Goal: Information Seeking & Learning: Learn about a topic

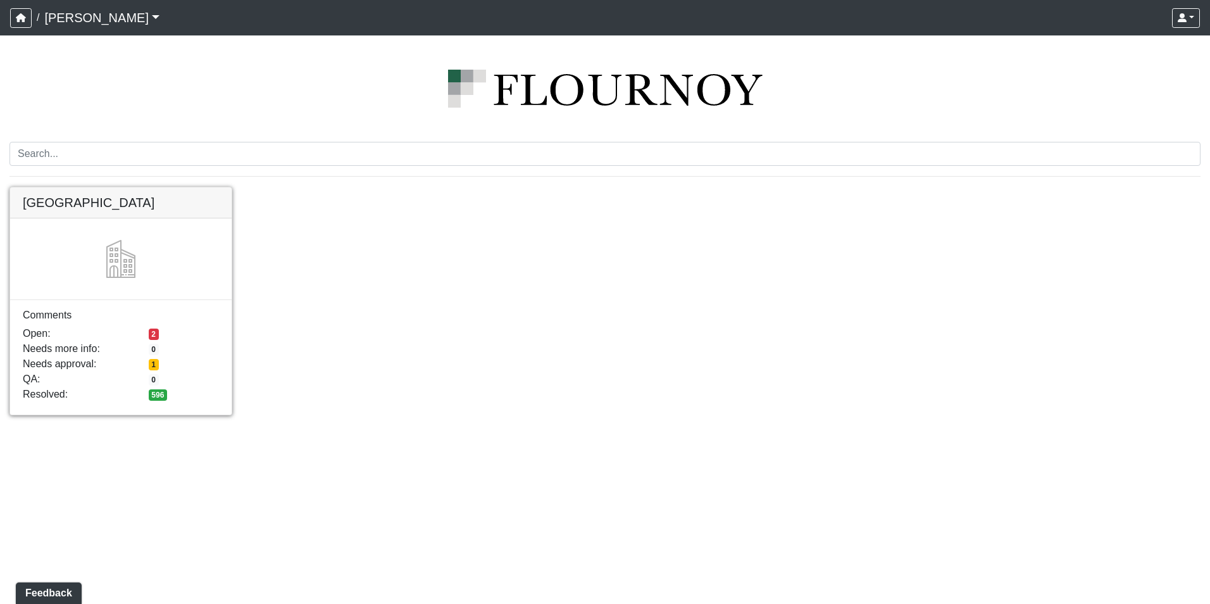
click at [171, 187] on link at bounding box center [120, 187] width 221 height 0
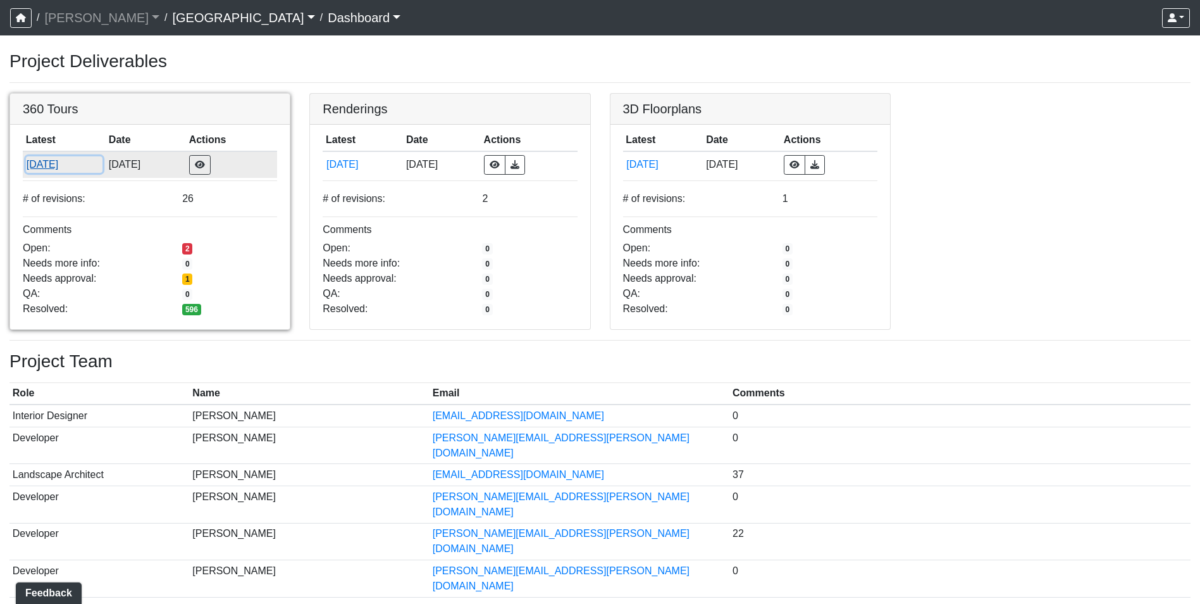
click at [63, 163] on button "[DATE]" at bounding box center [64, 164] width 77 height 16
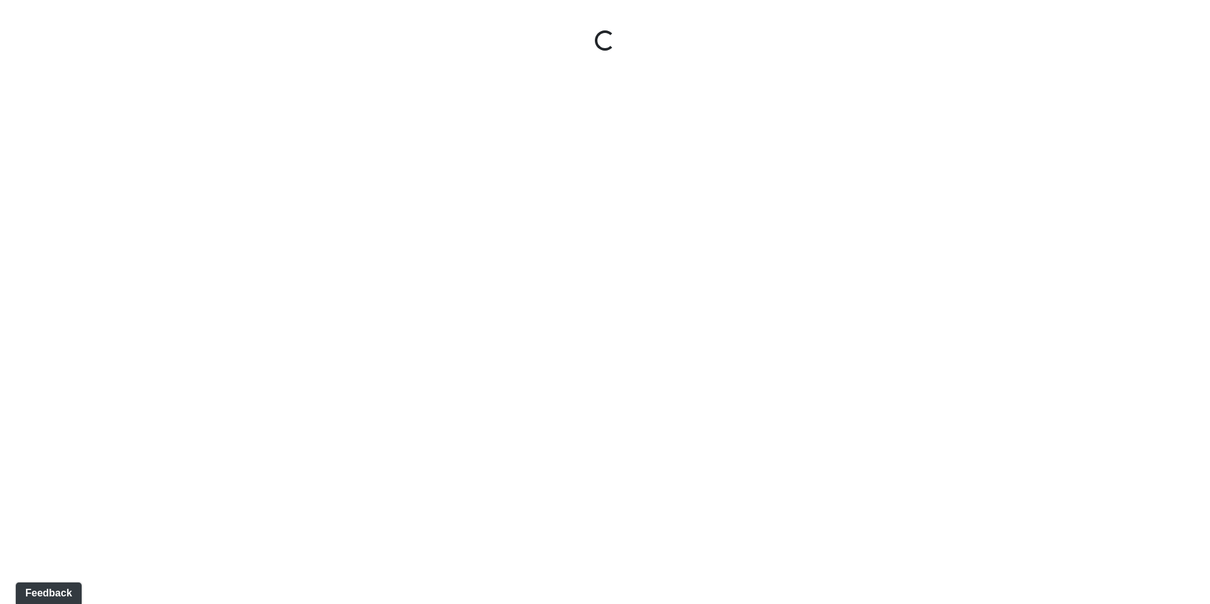
select select "gontoaMErPAtzSBVXh4ptW"
select select "h3ebyGk32eUmSzz99H473o"
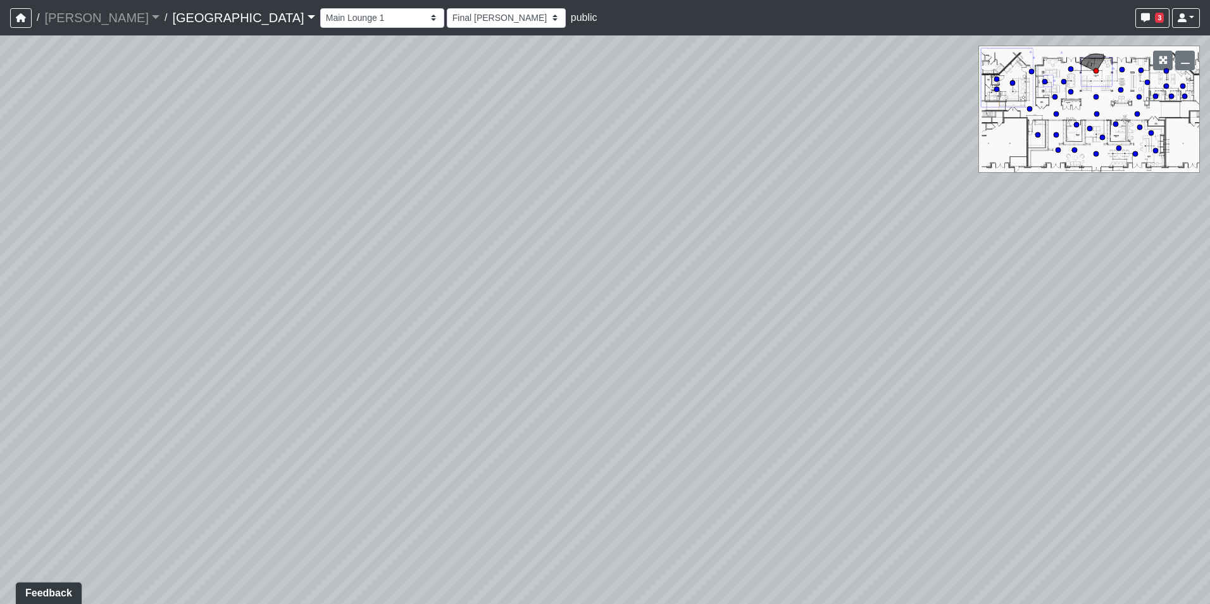
drag, startPoint x: 606, startPoint y: 405, endPoint x: 771, endPoint y: 389, distance: 165.4
click at [771, 389] on div "Loading... Pool Courtyard Entry 1 Loading... Main Lounge 2 Loading... Pool Cour…" at bounding box center [605, 319] width 1210 height 568
drag, startPoint x: 756, startPoint y: 372, endPoint x: 461, endPoint y: 380, distance: 295.0
click at [461, 380] on div "Loading... Pool Courtyard Entry 1 Loading... Main Lounge 2 Loading... Pool Cour…" at bounding box center [605, 319] width 1210 height 568
drag, startPoint x: 812, startPoint y: 383, endPoint x: 516, endPoint y: 340, distance: 298.6
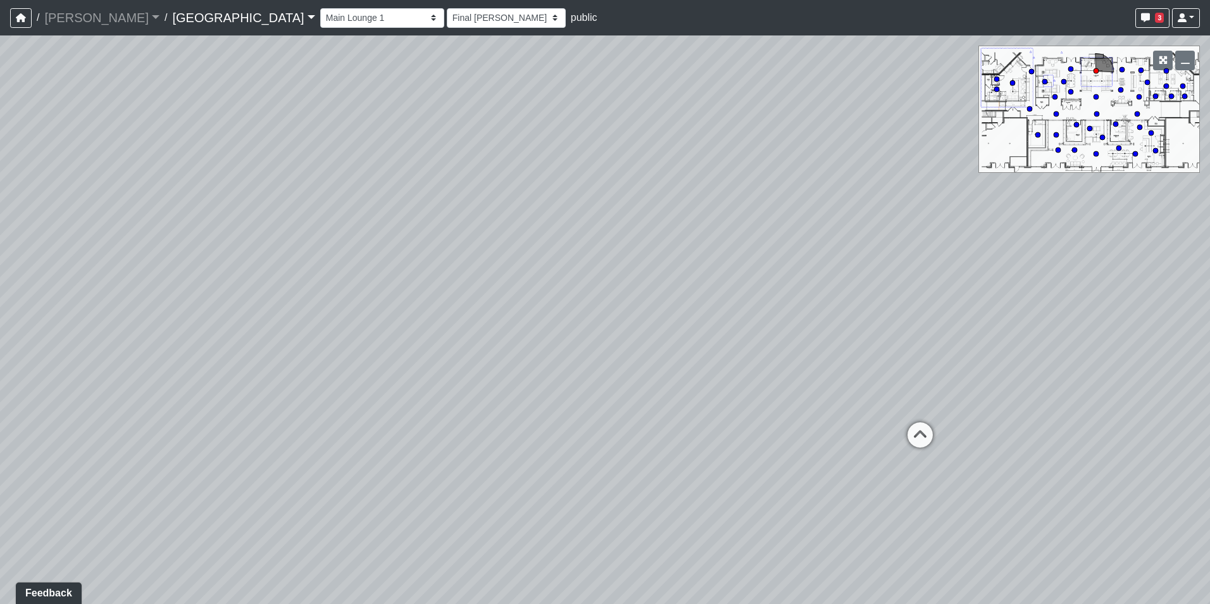
click at [516, 340] on div "Loading... Pool Courtyard Entry 1 Loading... Main Lounge 2 Loading... Pool Cour…" at bounding box center [605, 319] width 1210 height 568
drag, startPoint x: 853, startPoint y: 369, endPoint x: 551, endPoint y: 330, distance: 304.4
click at [551, 330] on div "Loading... Pool Courtyard Entry 1 Loading... Main Lounge 2 Loading... Pool Cour…" at bounding box center [605, 319] width 1210 height 568
drag, startPoint x: 830, startPoint y: 353, endPoint x: 365, endPoint y: 323, distance: 465.4
click at [365, 323] on div "Loading... Pool Courtyard Entry 1 Loading... Main Lounge 2 Loading... Pool Cour…" at bounding box center [605, 319] width 1210 height 568
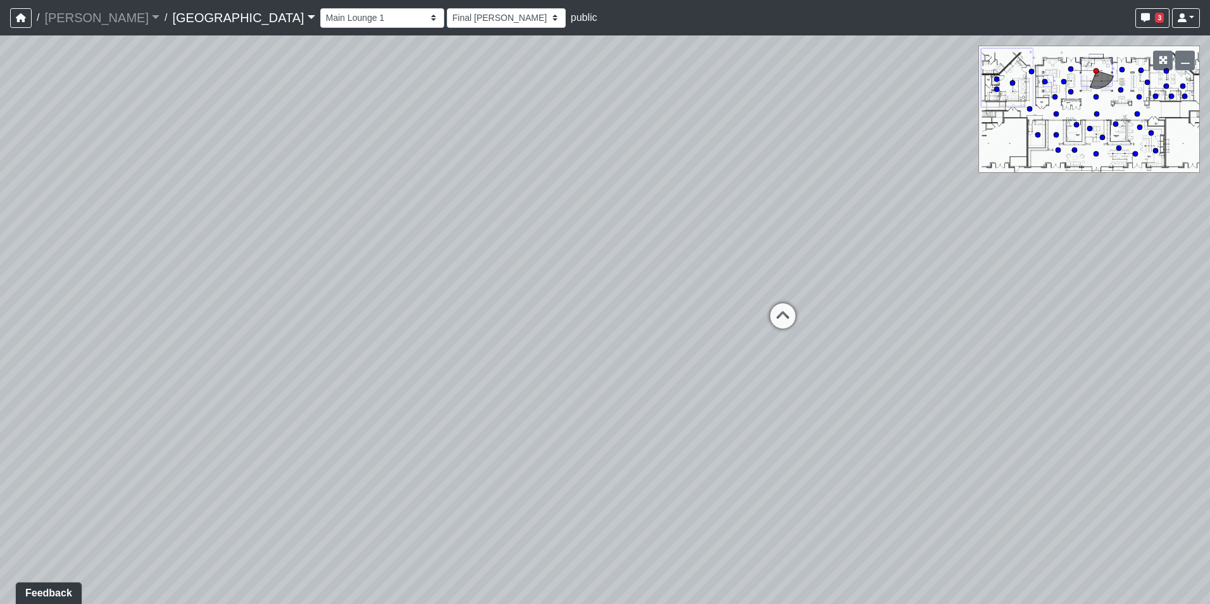
drag, startPoint x: 676, startPoint y: 322, endPoint x: 345, endPoint y: 289, distance: 332.6
click at [345, 289] on div "Loading... Pool Courtyard Entry 1 Loading... Main Lounge 2 Loading... Pool Cour…" at bounding box center [605, 319] width 1210 height 568
click at [783, 311] on icon at bounding box center [783, 322] width 38 height 38
select select "8wm9MnJtpJPgxGZkoe9s2K"
select select "h3ebyGk32eUmSzz99H473o"
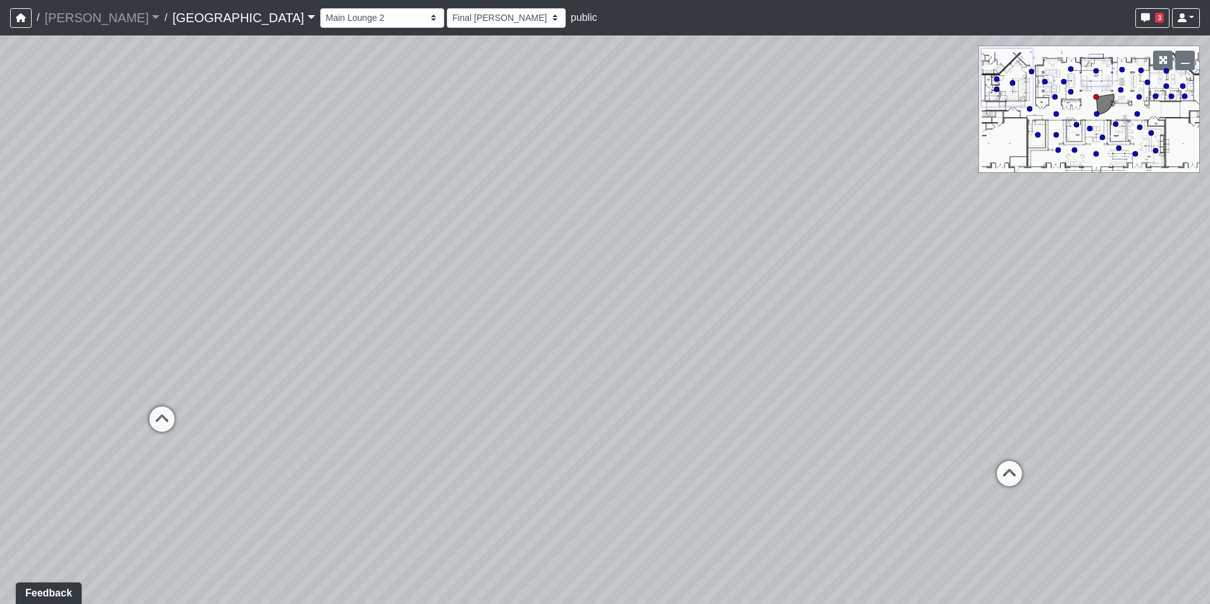
drag, startPoint x: 749, startPoint y: 352, endPoint x: 823, endPoint y: 363, distance: 74.3
click at [823, 363] on div "Loading... Pool Courtyard Entry 1 Loading... Main Lounge 2 Loading... Pool Cour…" at bounding box center [605, 319] width 1210 height 568
drag, startPoint x: 806, startPoint y: 375, endPoint x: 909, endPoint y: 390, distance: 104.2
click at [909, 390] on div "Loading... Pool Courtyard Entry 1 Loading... Main Lounge 2 Loading... Pool Cour…" at bounding box center [605, 319] width 1210 height 568
drag, startPoint x: 521, startPoint y: 356, endPoint x: 850, endPoint y: 404, distance: 331.9
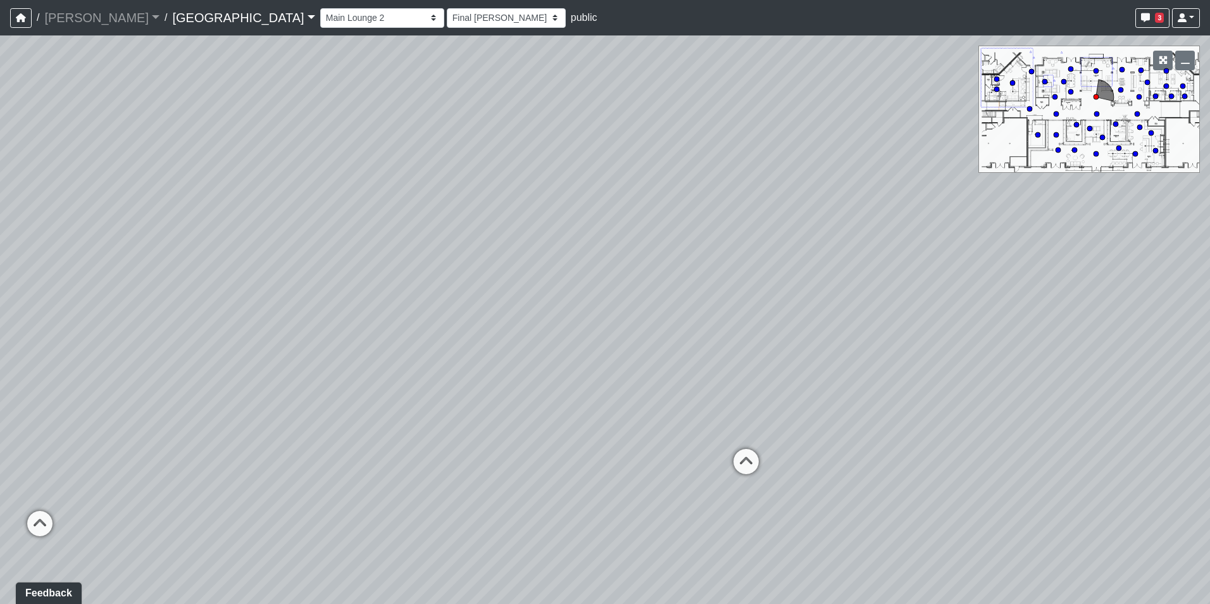
click at [850, 404] on div "Loading... Pool Courtyard Entry 1 Loading... Main Lounge 2 Loading... Pool Cour…" at bounding box center [605, 319] width 1210 height 568
drag, startPoint x: 631, startPoint y: 371, endPoint x: 788, endPoint y: 391, distance: 158.2
click at [788, 391] on div "Loading... Pool Courtyard Entry 1 Loading... Main Lounge 2 Loading... Pool Cour…" at bounding box center [605, 319] width 1210 height 568
drag, startPoint x: 530, startPoint y: 319, endPoint x: 844, endPoint y: 350, distance: 315.4
click at [844, 350] on div "Loading... Pool Courtyard Entry 1 Loading... Main Lounge 2 Loading... Pool Cour…" at bounding box center [605, 319] width 1210 height 568
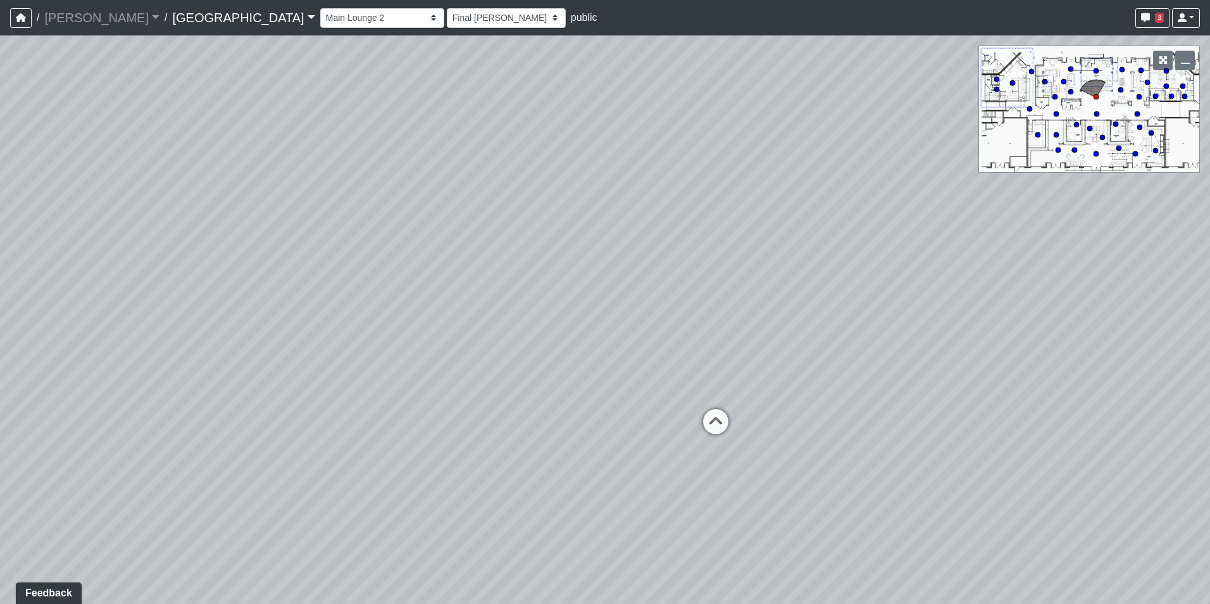
drag, startPoint x: 649, startPoint y: 470, endPoint x: 812, endPoint y: 373, distance: 189.3
click at [812, 373] on div "Loading... Pool Courtyard Entry 1 Loading... Main Lounge 2 Loading... Pool Cour…" at bounding box center [605, 319] width 1210 height 568
drag, startPoint x: 359, startPoint y: 433, endPoint x: 725, endPoint y: 466, distance: 367.2
click at [725, 466] on div "Loading... Pool Courtyard Entry 1 Loading... Main Lounge 2 Loading... Pool Cour…" at bounding box center [605, 319] width 1210 height 568
click at [398, 451] on icon at bounding box center [405, 465] width 38 height 38
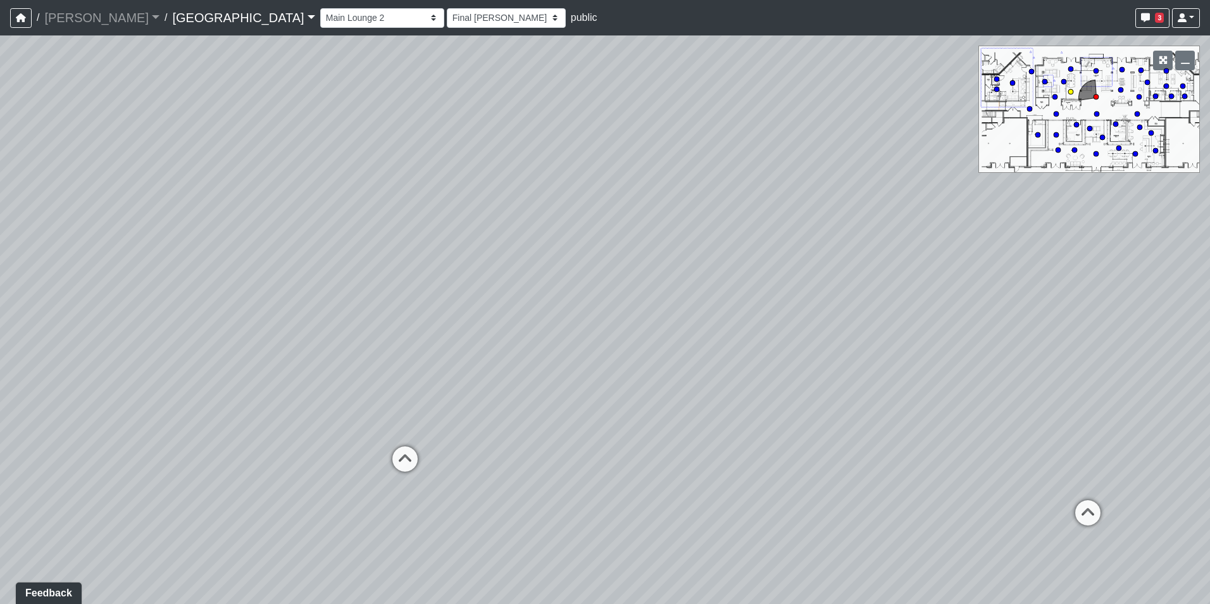
select select "nvS5Qoo4jEJcuhprzpoMAu"
select select "h3ebyGk32eUmSzz99H473o"
drag, startPoint x: 388, startPoint y: 458, endPoint x: 884, endPoint y: 435, distance: 496.6
click at [884, 435] on div "Loading... Pool Courtyard Entry 1 Loading... Main Lounge 2 Loading... Pool Cour…" at bounding box center [605, 319] width 1210 height 568
drag, startPoint x: 894, startPoint y: 484, endPoint x: 391, endPoint y: 399, distance: 510.3
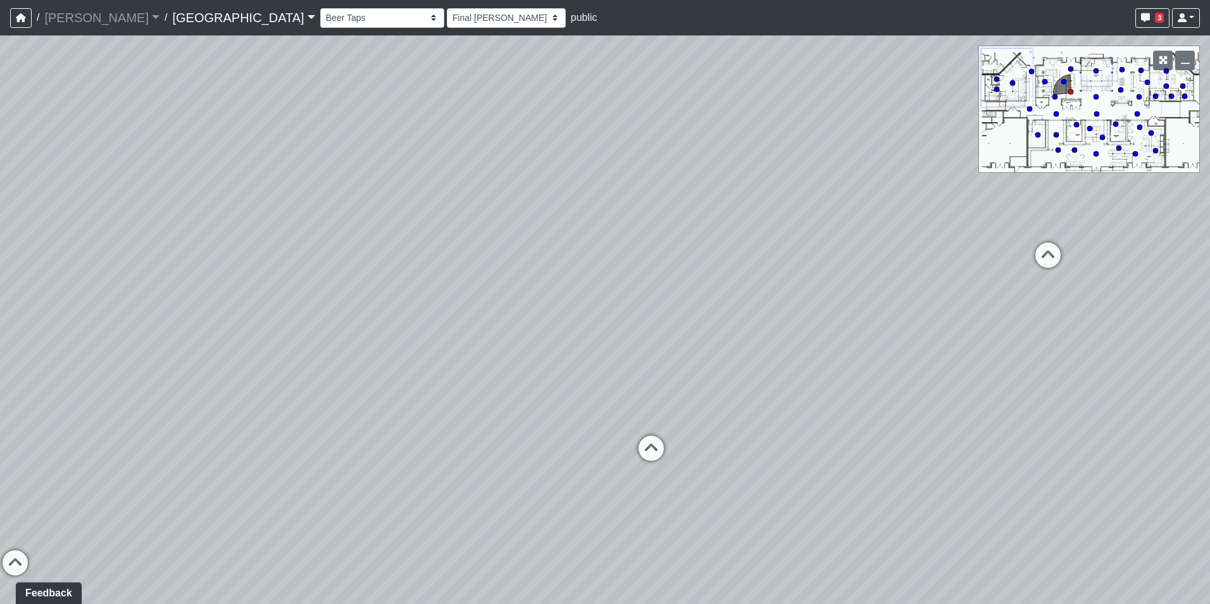
click at [391, 399] on div "Loading... Pool Courtyard Entry 1 Loading... Main Lounge 2 Loading... Pool Cour…" at bounding box center [605, 319] width 1210 height 568
drag, startPoint x: 949, startPoint y: 398, endPoint x: 405, endPoint y: 349, distance: 545.8
click at [405, 349] on div "Loading... Pool Courtyard Entry 1 Loading... Main Lounge 2 Loading... Pool Cour…" at bounding box center [605, 319] width 1210 height 568
drag, startPoint x: 822, startPoint y: 304, endPoint x: 378, endPoint y: 282, distance: 444.1
click at [378, 282] on div "Loading... Pool Courtyard Entry 1 Loading... Main Lounge 2 Loading... Pool Cour…" at bounding box center [605, 319] width 1210 height 568
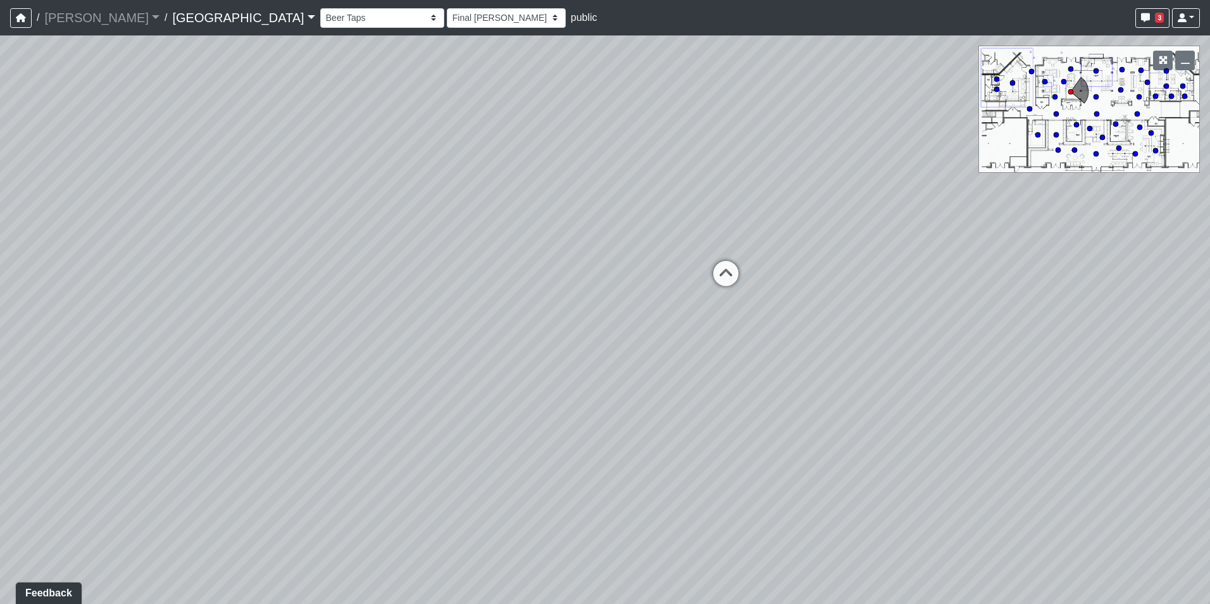
drag, startPoint x: 539, startPoint y: 282, endPoint x: 491, endPoint y: 276, distance: 47.8
click at [491, 276] on div "Loading... Pool Courtyard Entry 1 Loading... Main Lounge 2 Loading... Pool Cour…" at bounding box center [605, 319] width 1210 height 568
click at [718, 273] on icon at bounding box center [725, 280] width 38 height 38
select select "8wm9MnJtpJPgxGZkoe9s2K"
select select "h3ebyGk32eUmSzz99H473o"
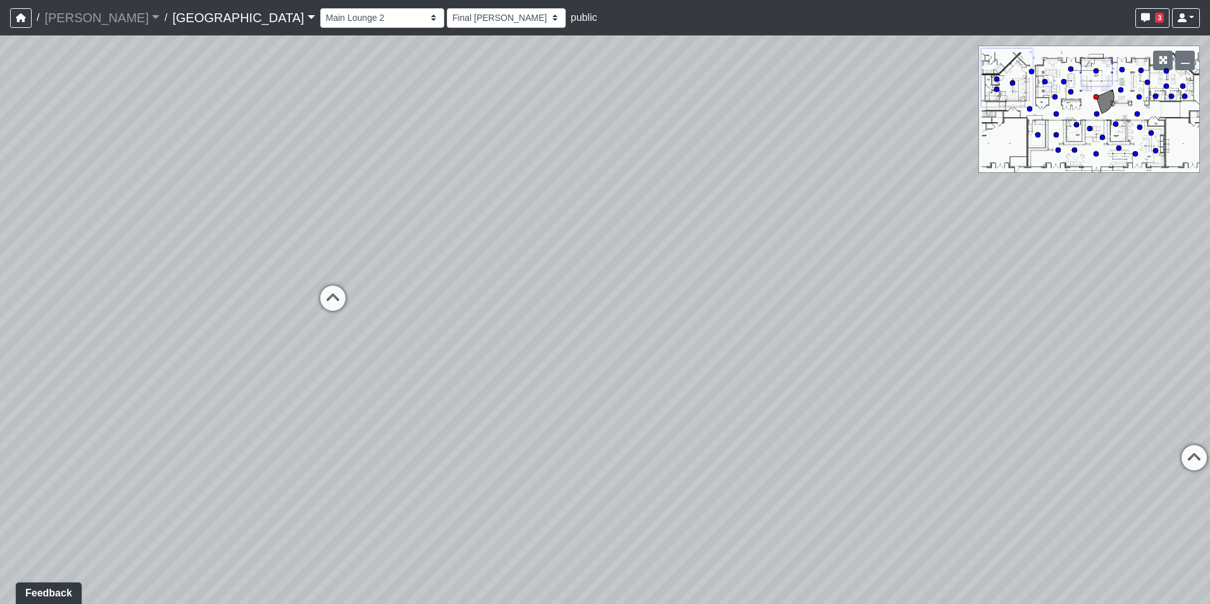
drag, startPoint x: 835, startPoint y: 292, endPoint x: 296, endPoint y: 262, distance: 540.0
click at [296, 262] on div "Loading... Pool Courtyard Entry 1 Loading... Main Lounge 2 Loading... Pool Cour…" at bounding box center [605, 319] width 1210 height 568
click at [907, 344] on icon at bounding box center [918, 354] width 38 height 38
select select "bPB7wimamwCZGiPmsQdFAb"
select select "h3ebyGk32eUmSzz99H473o"
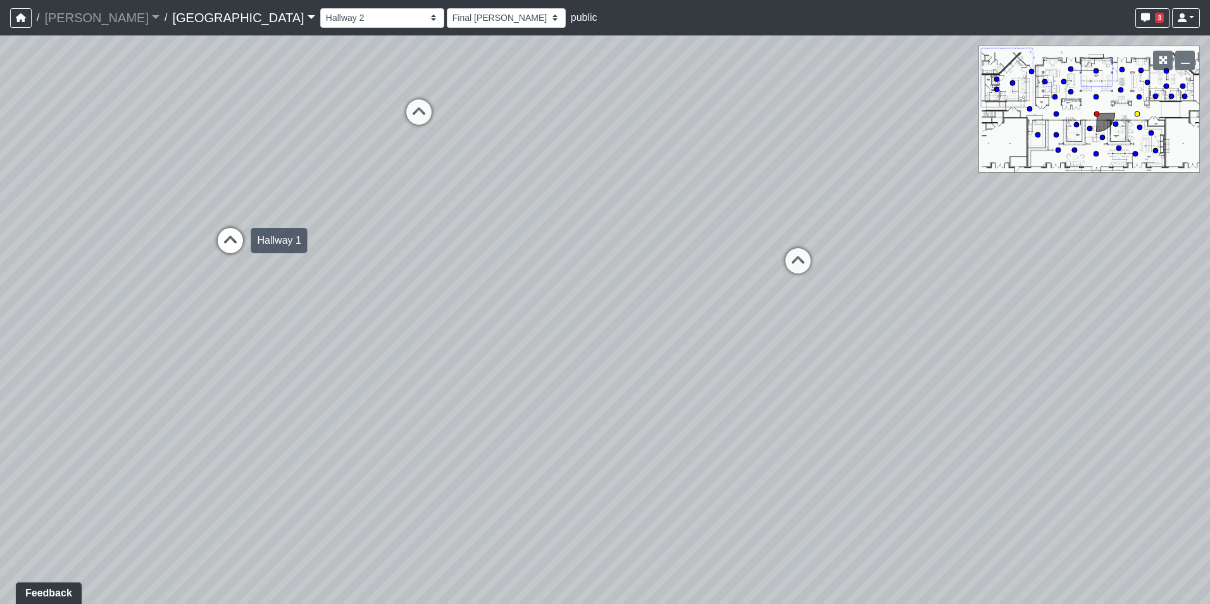
click at [237, 246] on icon at bounding box center [230, 247] width 38 height 38
select select "jBqNCsrT4hi7AavUsCSpyD"
select select "h3ebyGk32eUmSzz99H473o"
drag, startPoint x: 647, startPoint y: 223, endPoint x: 493, endPoint y: 248, distance: 155.7
click at [493, 248] on div "Loading... Pool Courtyard Entry 1 Loading... Main Lounge 2 Loading... Pool Cour…" at bounding box center [605, 319] width 1210 height 568
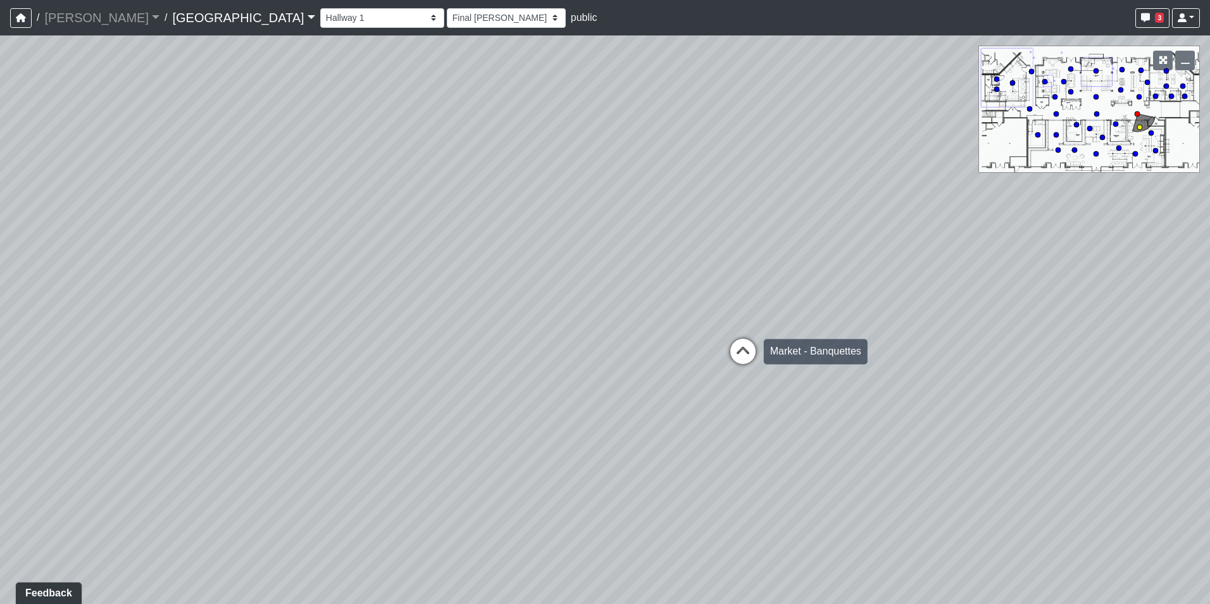
click at [738, 339] on icon at bounding box center [743, 358] width 38 height 38
select select "n38L2KYfbFjaaXXsEc1LNY"
select select "h3ebyGk32eUmSzz99H473o"
drag, startPoint x: 451, startPoint y: 198, endPoint x: 694, endPoint y: 236, distance: 245.3
click at [694, 236] on div "Loading... Pool Courtyard Entry 1 Loading... Main Lounge 2 Loading... Pool Cour…" at bounding box center [605, 319] width 1210 height 568
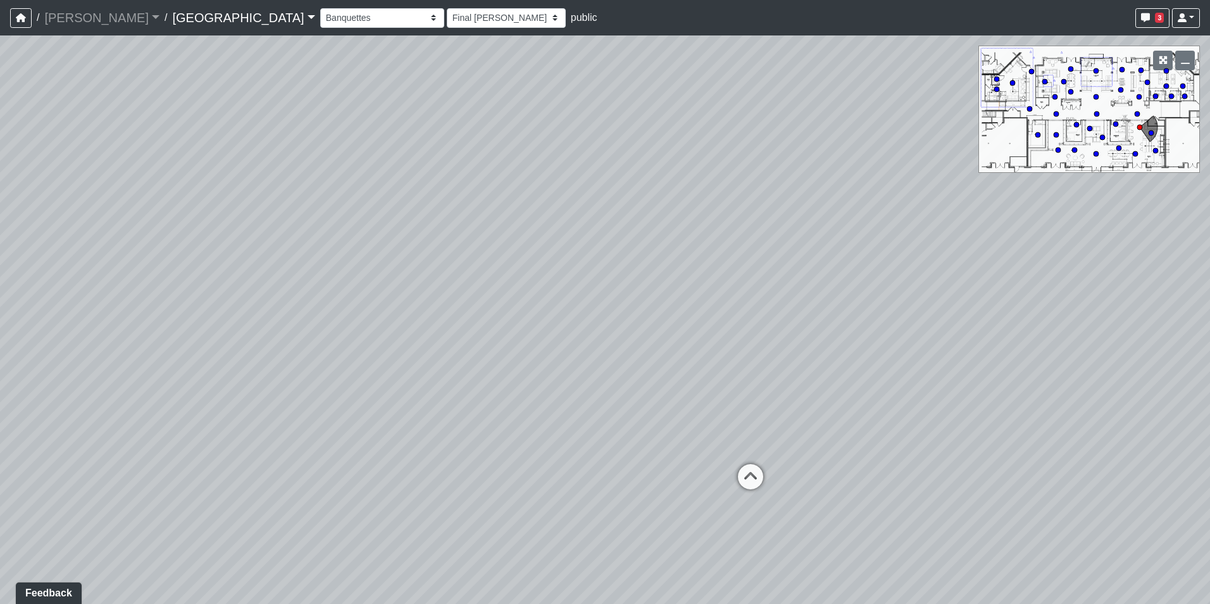
drag, startPoint x: 380, startPoint y: 261, endPoint x: 668, endPoint y: 301, distance: 290.1
click at [668, 301] on div "Loading... Pool Courtyard Entry 1 Loading... Main Lounge 2 Loading... Pool Cour…" at bounding box center [605, 319] width 1210 height 568
drag, startPoint x: 728, startPoint y: 352, endPoint x: 479, endPoint y: 290, distance: 256.8
click at [479, 290] on div "Loading... Pool Courtyard Entry 1 Loading... Main Lounge 2 Loading... Pool Cour…" at bounding box center [605, 319] width 1210 height 568
drag, startPoint x: 696, startPoint y: 251, endPoint x: 449, endPoint y: 296, distance: 251.5
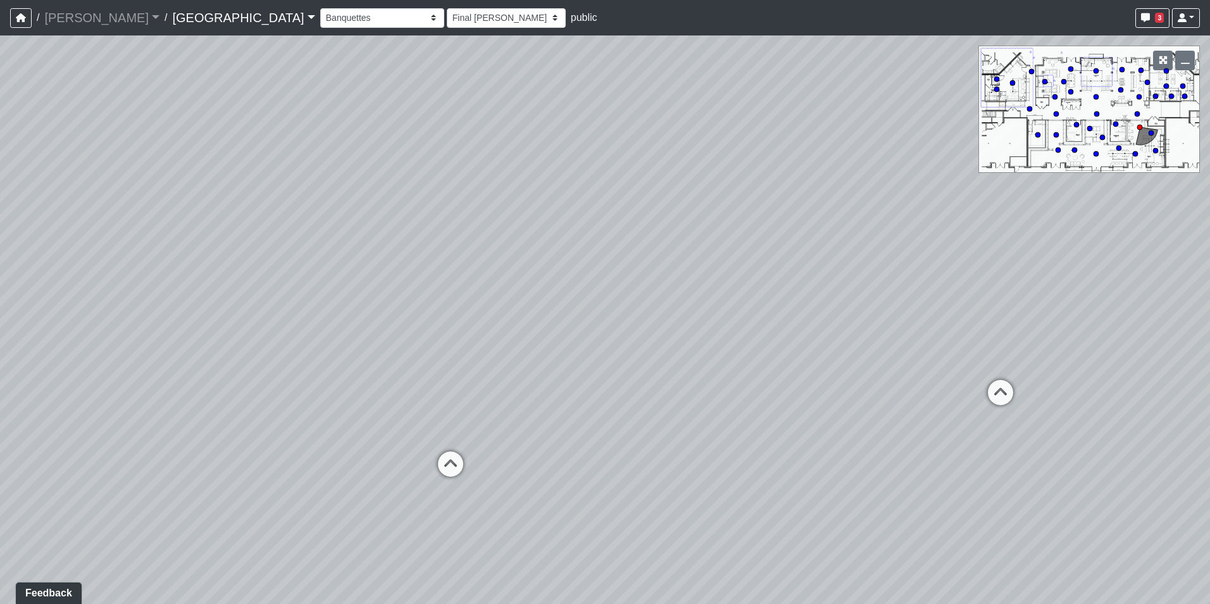
click at [449, 296] on div "Loading... Pool Courtyard Entry 1 Loading... Main Lounge 2 Loading... Pool Cour…" at bounding box center [605, 319] width 1210 height 568
click at [414, 275] on div "Loading... Pool Courtyard Entry 1 Loading... Main Lounge 2 Loading... Pool Cour…" at bounding box center [605, 319] width 1210 height 568
click at [725, 313] on div "Loading... Pool Courtyard Entry 1 Loading... Main Lounge 2 Loading... Pool Cour…" at bounding box center [605, 319] width 1210 height 568
click at [756, 314] on icon at bounding box center [750, 320] width 38 height 38
select select "qraa3g3CYhQY23birKpUUB"
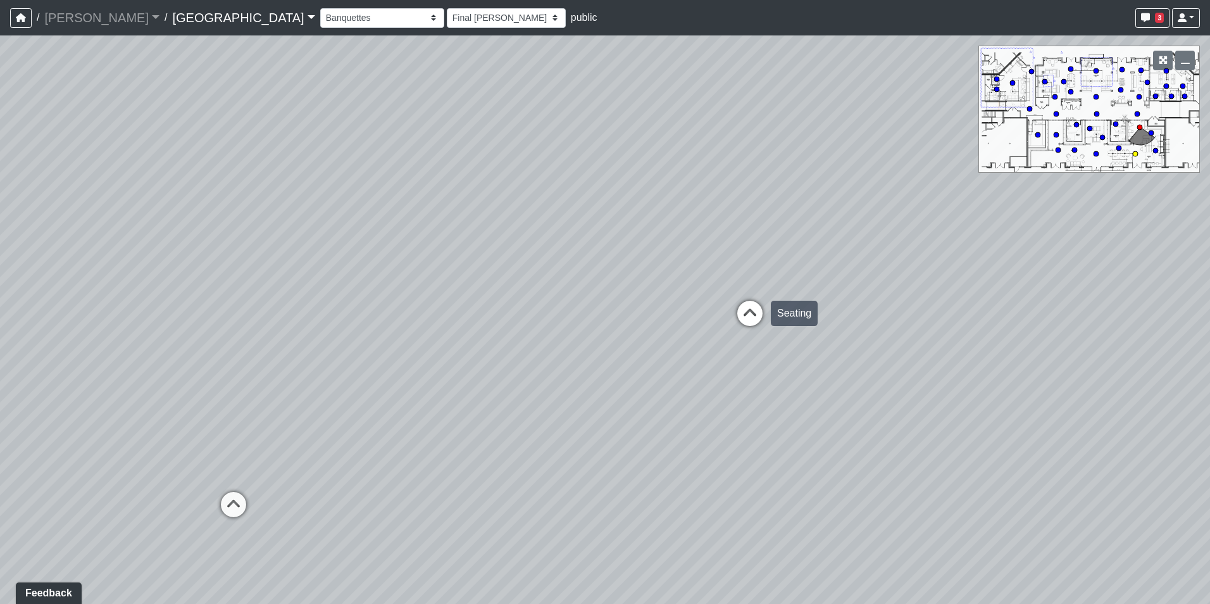
select select "h3ebyGk32eUmSzz99H473o"
drag, startPoint x: 754, startPoint y: 273, endPoint x: 547, endPoint y: 320, distance: 212.8
click at [547, 320] on div "Loading... Pool Courtyard Entry 1 Loading... Main Lounge 2 Loading... Pool Cour…" at bounding box center [605, 319] width 1210 height 568
drag, startPoint x: 890, startPoint y: 325, endPoint x: 578, endPoint y: 309, distance: 313.0
click at [578, 309] on div "Loading... Pool Courtyard Entry 1 Loading... Main Lounge 2 Loading... Pool Cour…" at bounding box center [605, 319] width 1210 height 568
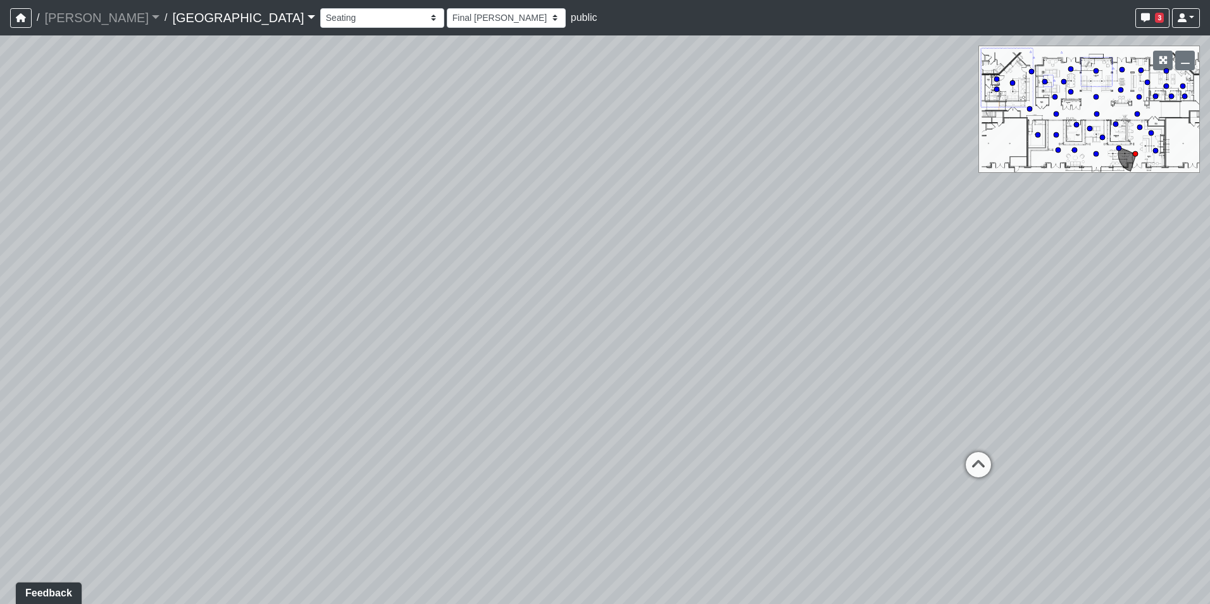
drag, startPoint x: 840, startPoint y: 278, endPoint x: 637, endPoint y: 287, distance: 203.3
click at [637, 287] on div "Loading... Pool Courtyard Entry 1 Loading... Main Lounge 2 Loading... Pool Cour…" at bounding box center [605, 319] width 1210 height 568
drag, startPoint x: 864, startPoint y: 286, endPoint x: 618, endPoint y: 268, distance: 247.4
click at [618, 268] on div "Loading... Pool Courtyard Entry 1 Loading... Main Lounge 2 Loading... Pool Cour…" at bounding box center [605, 319] width 1210 height 568
drag, startPoint x: 847, startPoint y: 268, endPoint x: 523, endPoint y: 259, distance: 324.1
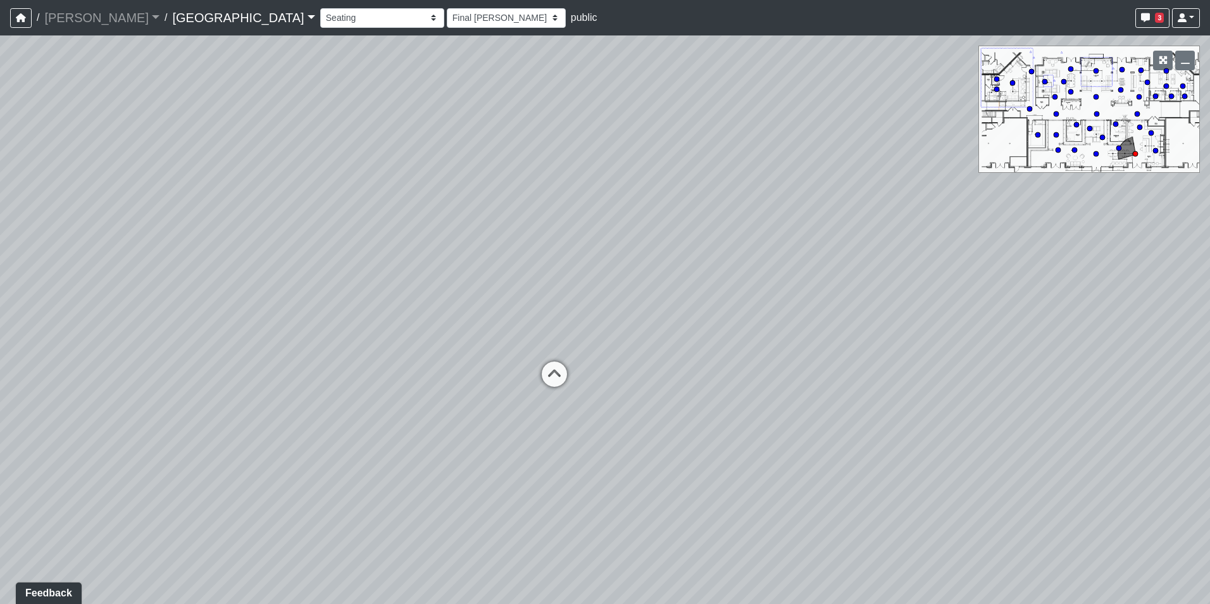
click at [523, 259] on div "Loading... Pool Courtyard Entry 1 Loading... Main Lounge 2 Loading... Pool Cour…" at bounding box center [605, 319] width 1210 height 568
drag, startPoint x: 747, startPoint y: 232, endPoint x: 718, endPoint y: 375, distance: 145.9
click at [718, 375] on div "Loading... Pool Courtyard Entry 1 Loading... Main Lounge 2 Loading... Pool Cour…" at bounding box center [605, 319] width 1210 height 568
drag, startPoint x: 730, startPoint y: 342, endPoint x: 414, endPoint y: 290, distance: 320.0
click at [414, 290] on div "Loading... Pool Courtyard Entry 1 Loading... Main Lounge 2 Loading... Pool Cour…" at bounding box center [605, 319] width 1210 height 568
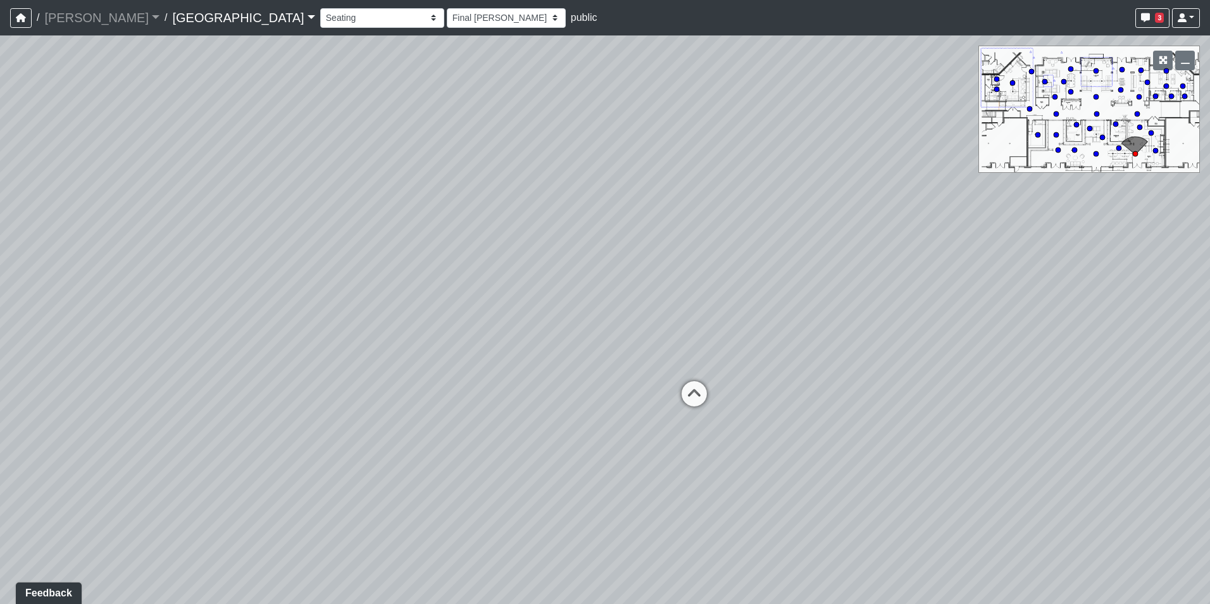
drag, startPoint x: 659, startPoint y: 345, endPoint x: 309, endPoint y: 280, distance: 355.2
click at [309, 280] on div "Loading... Pool Courtyard Entry 1 Loading... Main Lounge 2 Loading... Pool Cour…" at bounding box center [605, 319] width 1210 height 568
drag, startPoint x: 412, startPoint y: 368, endPoint x: 924, endPoint y: 482, distance: 524.5
click at [925, 482] on div "Loading... Pool Courtyard Entry 1 Loading... Main Lounge 2 Loading... Pool Cour…" at bounding box center [605, 319] width 1210 height 568
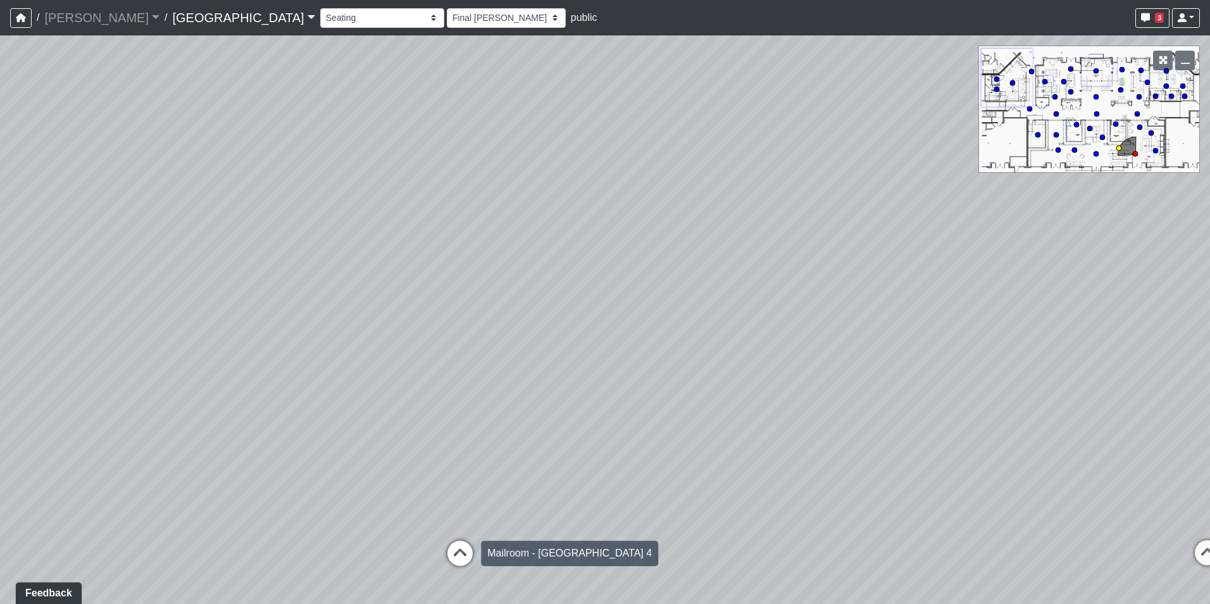
click at [456, 541] on icon at bounding box center [460, 559] width 38 height 38
select select "m2hJ8P2yQvUkmRNBTiAny8"
select select "h3ebyGk32eUmSzz99H473o"
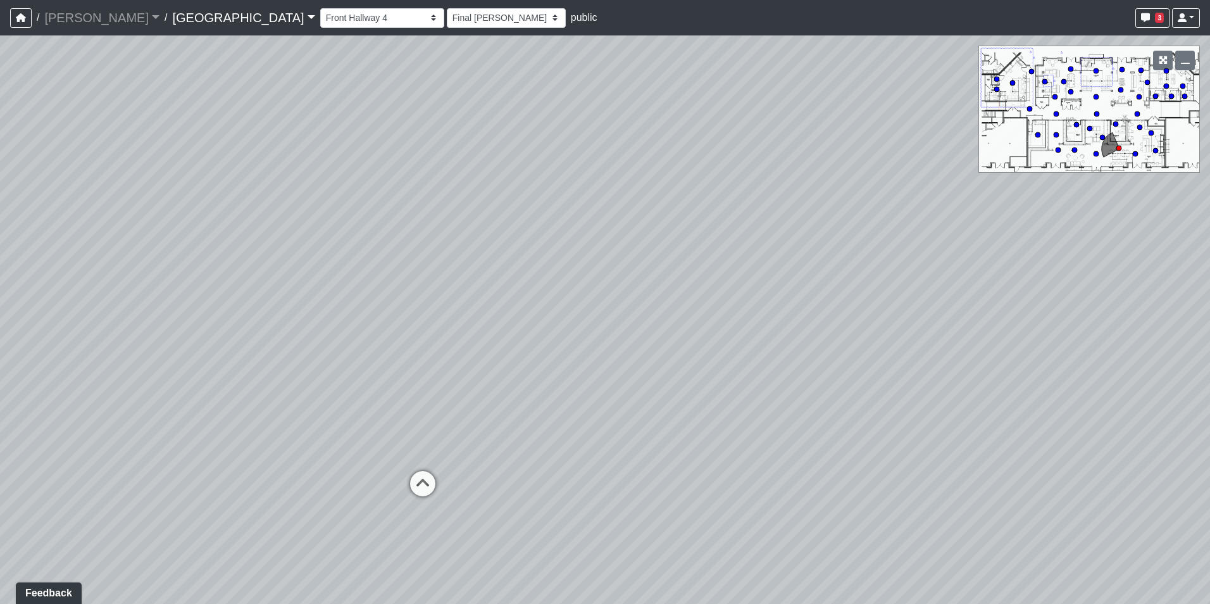
drag, startPoint x: 416, startPoint y: 525, endPoint x: 665, endPoint y: 498, distance: 250.8
click at [665, 498] on div "Loading... Pool Courtyard Entry 1 Loading... Main Lounge 2 Loading... Pool Cour…" at bounding box center [605, 319] width 1210 height 568
click at [427, 483] on icon at bounding box center [423, 490] width 38 height 38
select select "rippxyhkynD5Hm89PJ8RuH"
select select "h3ebyGk32eUmSzz99H473o"
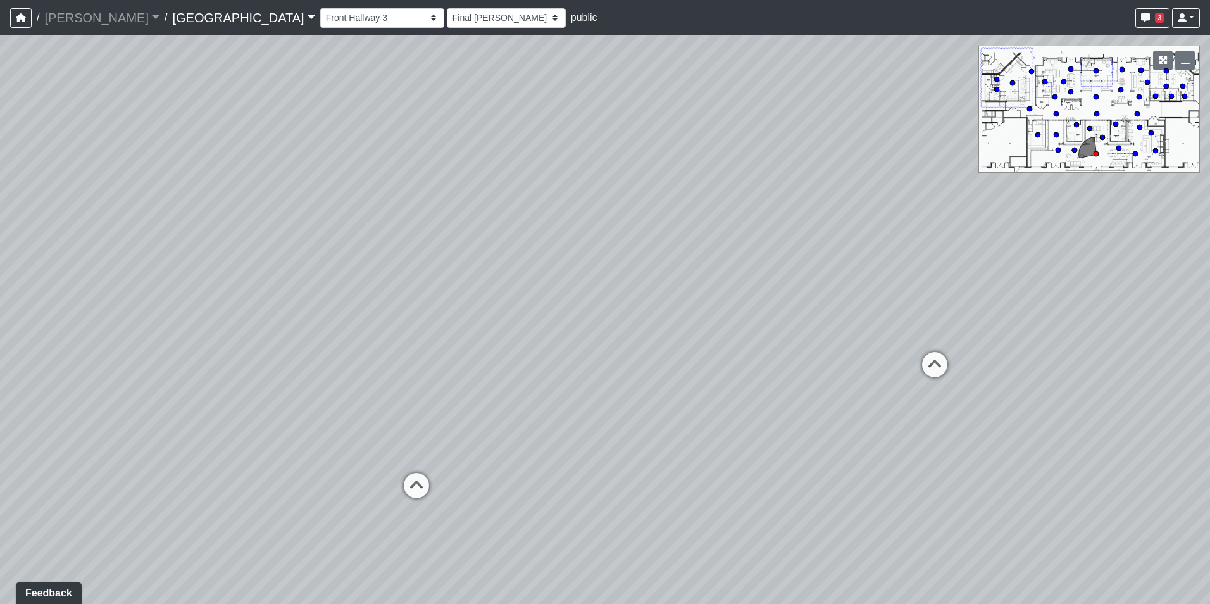
drag, startPoint x: 730, startPoint y: 384, endPoint x: 563, endPoint y: 386, distance: 167.1
click at [563, 386] on div "Loading... Pool Courtyard Entry 1 Loading... Main Lounge 2 Loading... Pool Cour…" at bounding box center [605, 319] width 1210 height 568
drag, startPoint x: 738, startPoint y: 380, endPoint x: 516, endPoint y: 361, distance: 222.9
click at [516, 361] on div "Loading... Pool Courtyard Entry 1 Loading... Main Lounge 2 Loading... Pool Cour…" at bounding box center [605, 319] width 1210 height 568
click at [1141, 21] on icon "button" at bounding box center [1145, 17] width 9 height 9
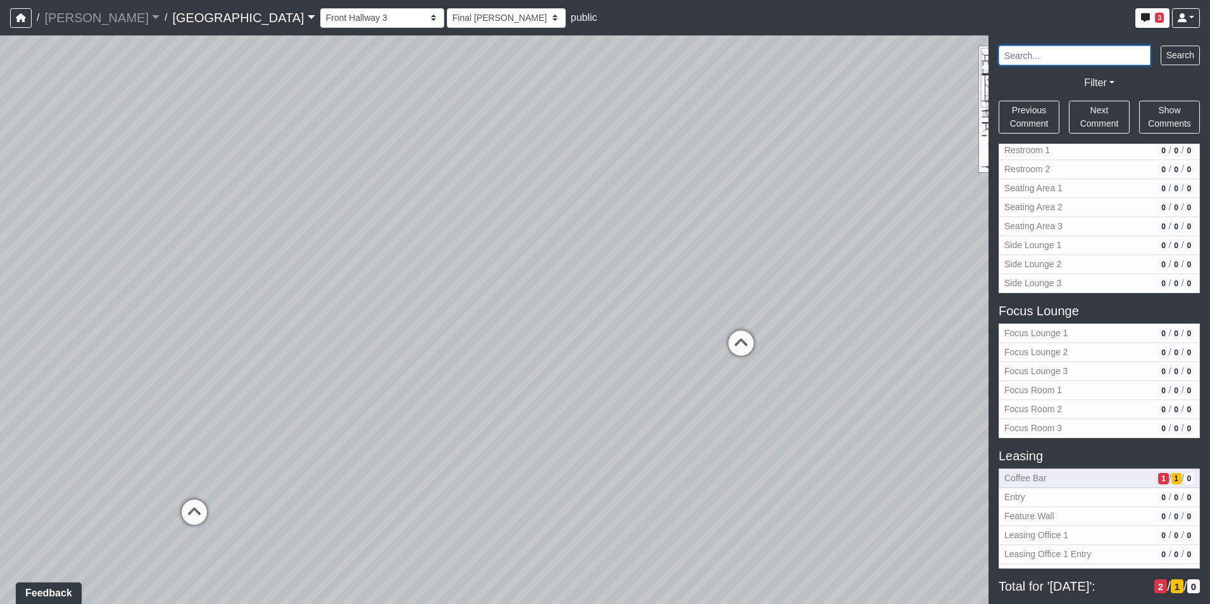
scroll to position [570, 0]
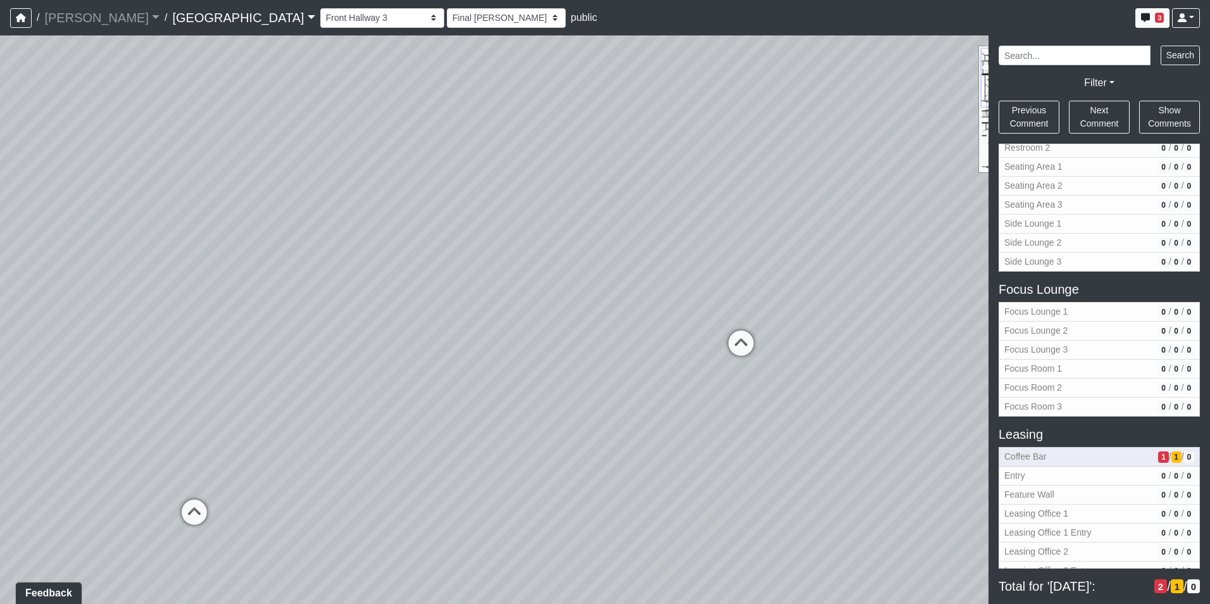
click at [1158, 454] on span "1" at bounding box center [1163, 456] width 10 height 11
select select "cPz5AA6jdxfLA8T8qokQ2v"
select select "h3ebyGk32eUmSzz99H473o"
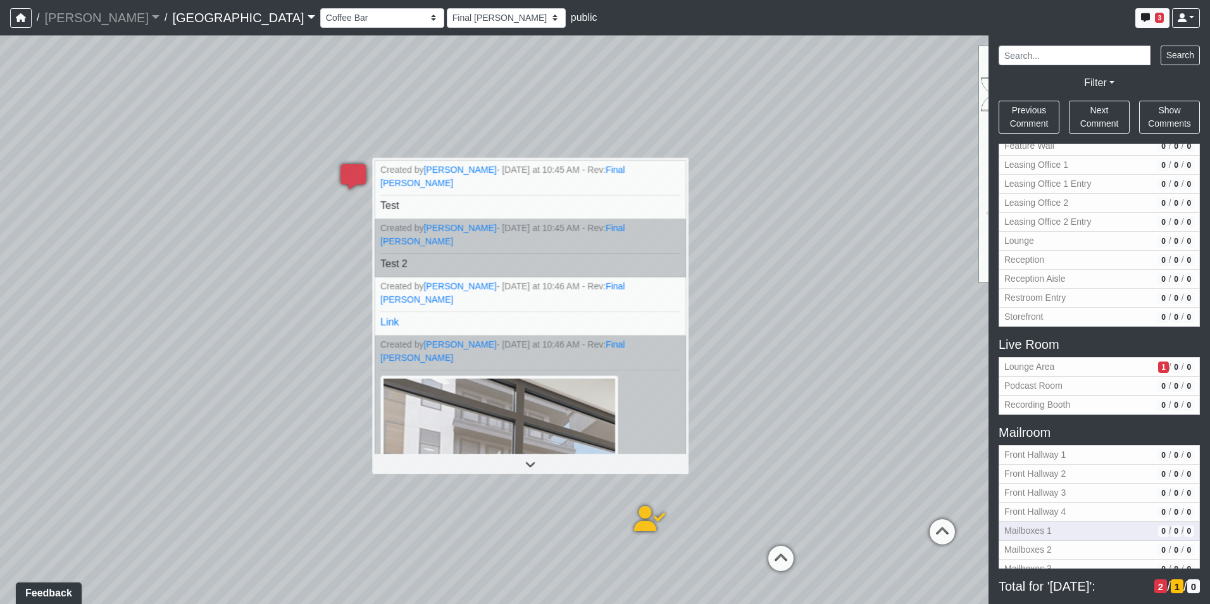
scroll to position [1012, 0]
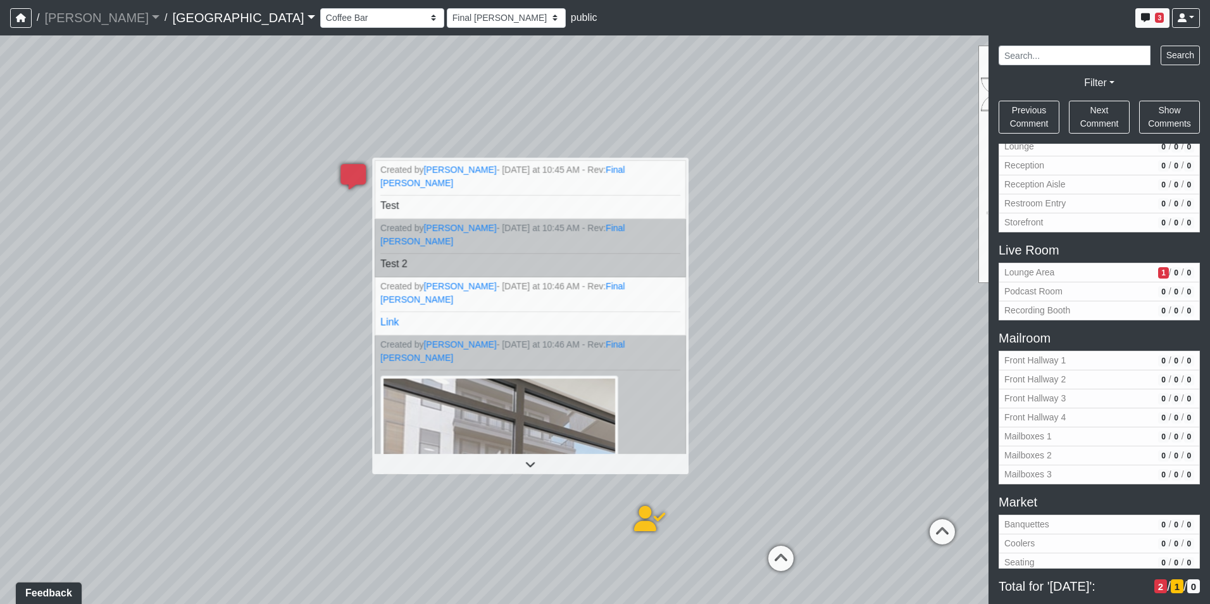
click at [951, 213] on div "Loading... Pool Courtyard Entry 1 Loading... Main Lounge 2 Loading... Pool Cour…" at bounding box center [605, 319] width 1210 height 568
click at [1148, 15] on icon "button" at bounding box center [1145, 17] width 9 height 9
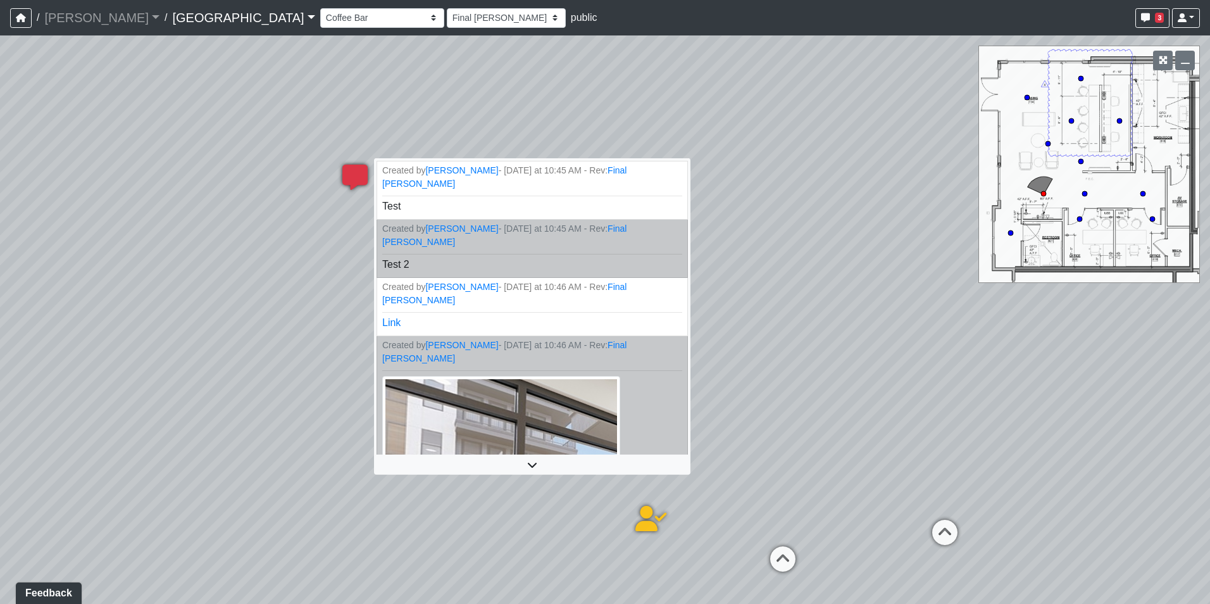
click at [354, 173] on icon at bounding box center [355, 184] width 38 height 38
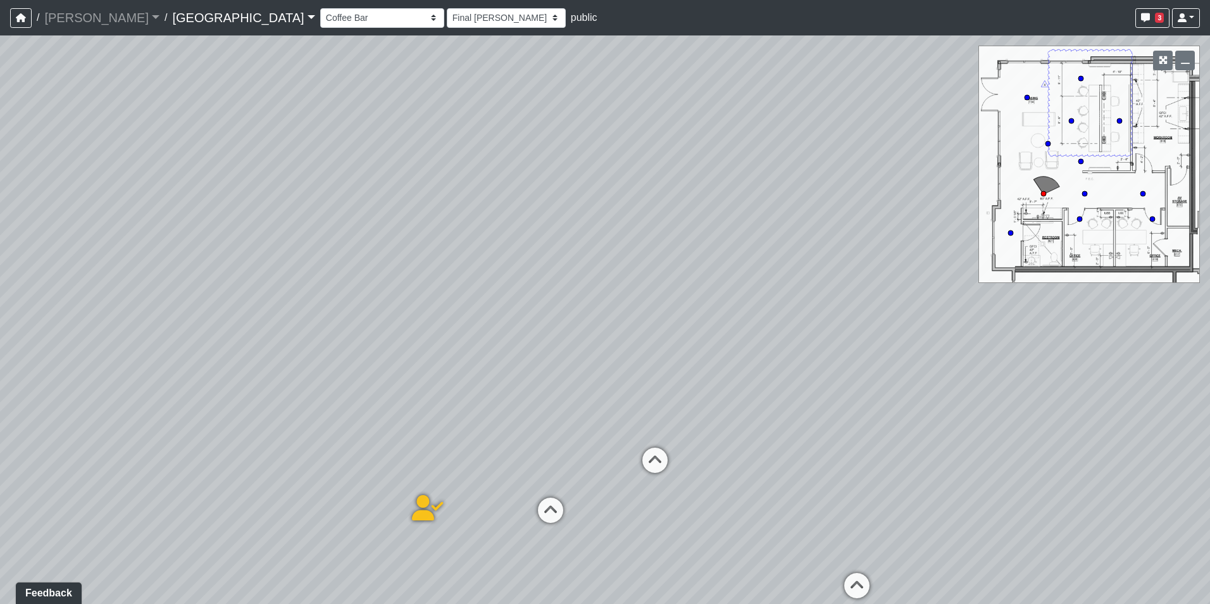
drag, startPoint x: 654, startPoint y: 349, endPoint x: 316, endPoint y: 333, distance: 338.3
click at [316, 333] on div "Loading... Pool Courtyard Entry 1 Loading... Main Lounge 2 Loading... Pool Cour…" at bounding box center [605, 319] width 1210 height 568
drag, startPoint x: 807, startPoint y: 333, endPoint x: 374, endPoint y: 304, distance: 433.8
click at [374, 304] on div "Loading... Pool Courtyard Entry 1 Loading... Main Lounge 2 Loading... Pool Cour…" at bounding box center [605, 319] width 1210 height 568
drag, startPoint x: 892, startPoint y: 444, endPoint x: 309, endPoint y: 335, distance: 592.4
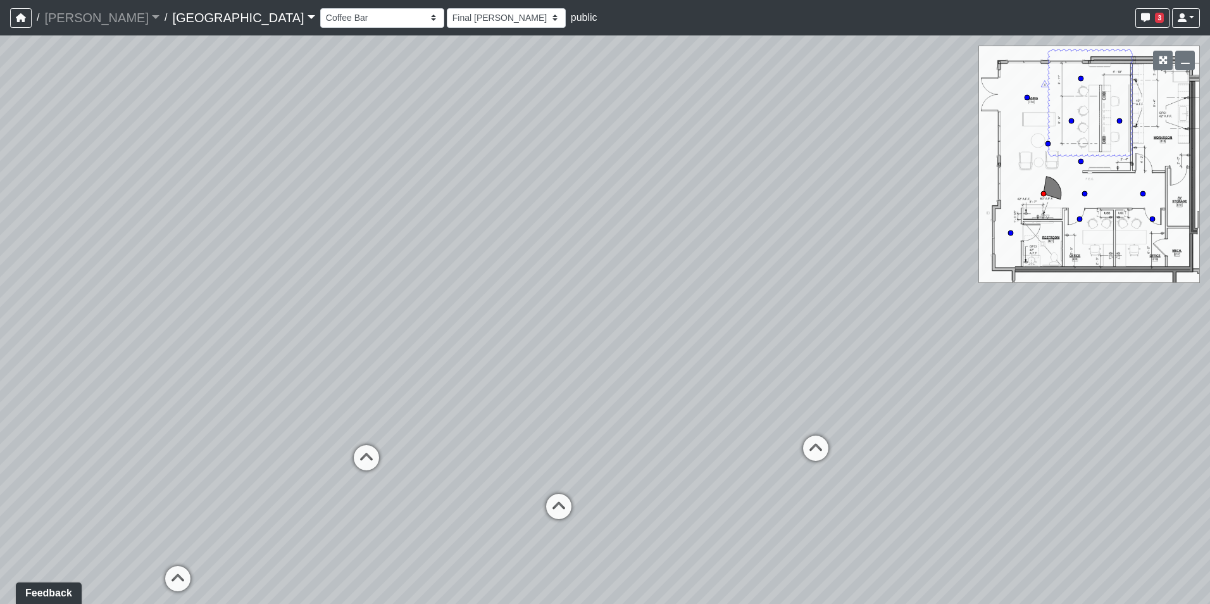
click at [309, 335] on div "Loading... Pool Courtyard Entry 1 Loading... Main Lounge 2 Loading... Pool Cour…" at bounding box center [605, 319] width 1210 height 568
drag, startPoint x: 769, startPoint y: 424, endPoint x: 294, endPoint y: 350, distance: 481.0
click at [294, 350] on div "Loading... Pool Courtyard Entry 1 Loading... Main Lounge 2 Loading... Pool Cour…" at bounding box center [605, 319] width 1210 height 568
click at [511, 367] on icon at bounding box center [513, 373] width 38 height 38
select select "qkU7h8AaHdyDMVVRubQJH1"
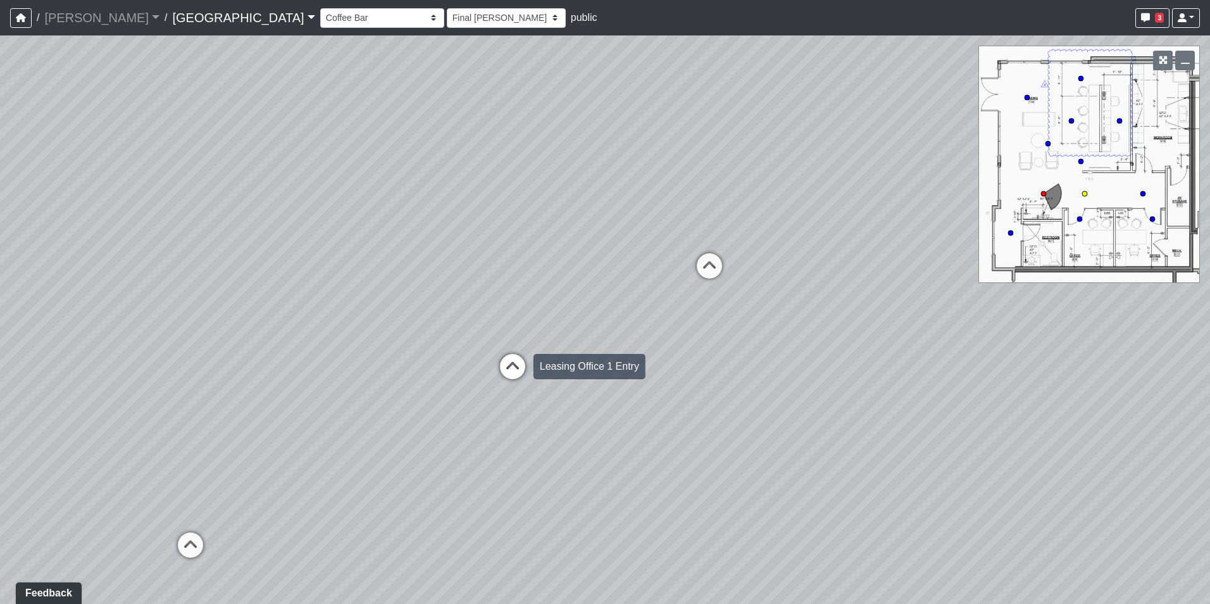
select select "h3ebyGk32eUmSzz99H473o"
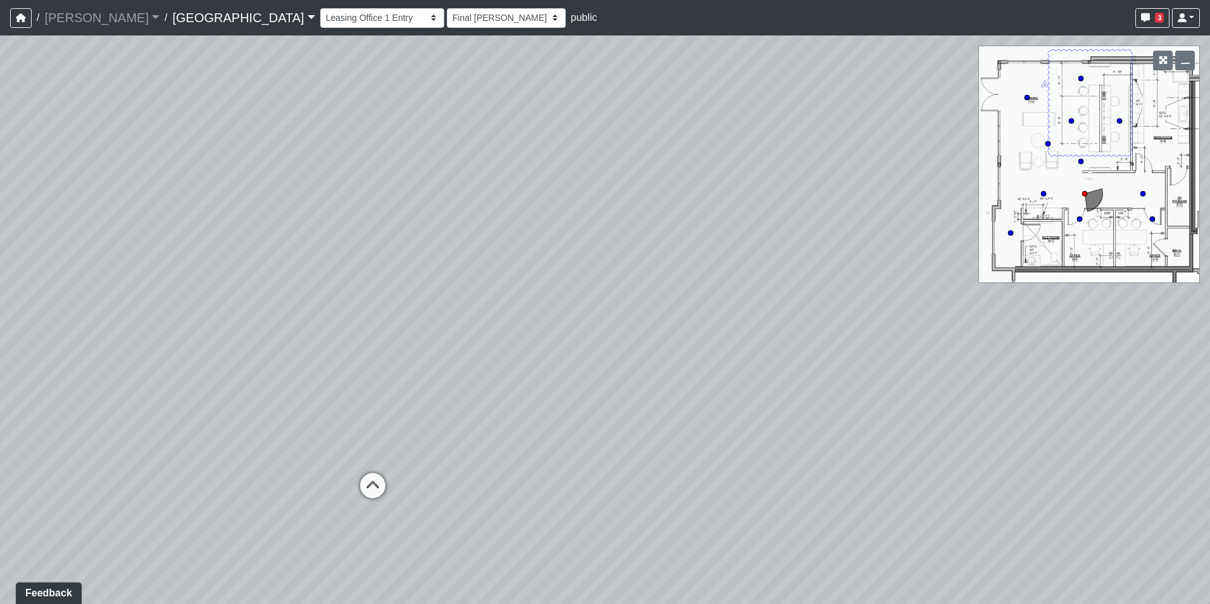
drag, startPoint x: 441, startPoint y: 342, endPoint x: 629, endPoint y: 464, distance: 224.1
click at [629, 464] on div "Loading... Pool Courtyard Entry 1 Loading... Main Lounge 2 Loading... Pool Cour…" at bounding box center [605, 319] width 1210 height 568
click at [380, 479] on icon at bounding box center [382, 489] width 38 height 38
select select "wywg35jQmZfnAq6iNbYvmP"
select select "h3ebyGk32eUmSzz99H473o"
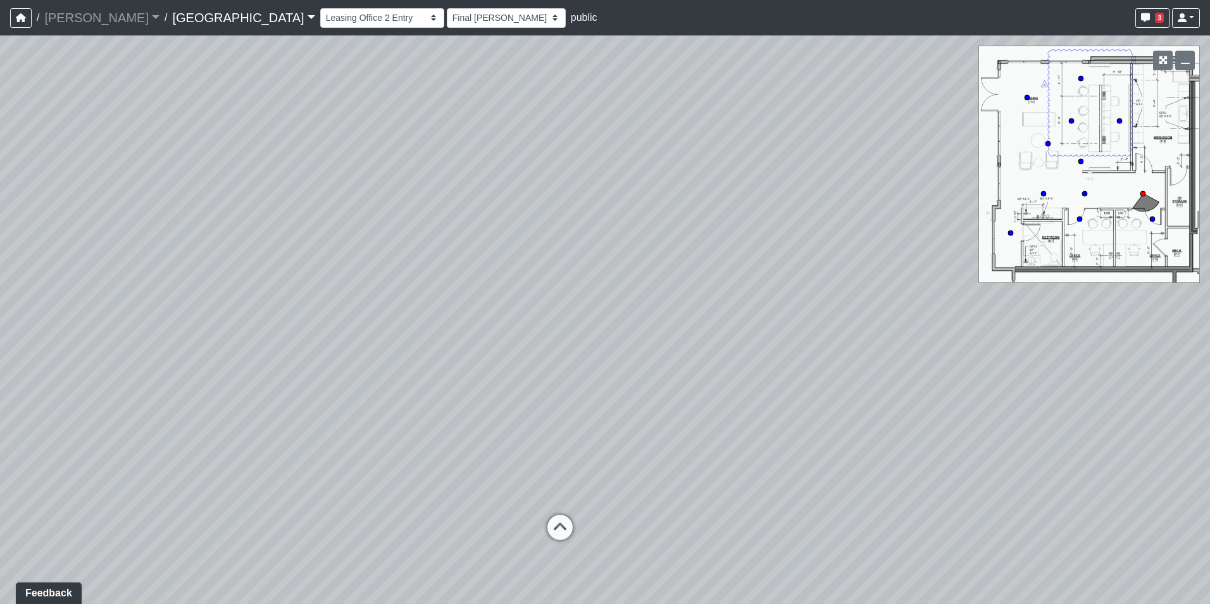
drag, startPoint x: 801, startPoint y: 439, endPoint x: 339, endPoint y: 390, distance: 464.5
click at [339, 390] on div "Loading... Pool Courtyard Entry 1 Loading... Main Lounge 2 Loading... Pool Cour…" at bounding box center [605, 319] width 1210 height 568
drag, startPoint x: 791, startPoint y: 389, endPoint x: 322, endPoint y: 346, distance: 470.9
click at [322, 346] on div "Loading... Pool Courtyard Entry 1 Loading... Main Lounge 2 Loading... Pool Cour…" at bounding box center [605, 319] width 1210 height 568
drag, startPoint x: 335, startPoint y: 306, endPoint x: 416, endPoint y: 332, distance: 85.2
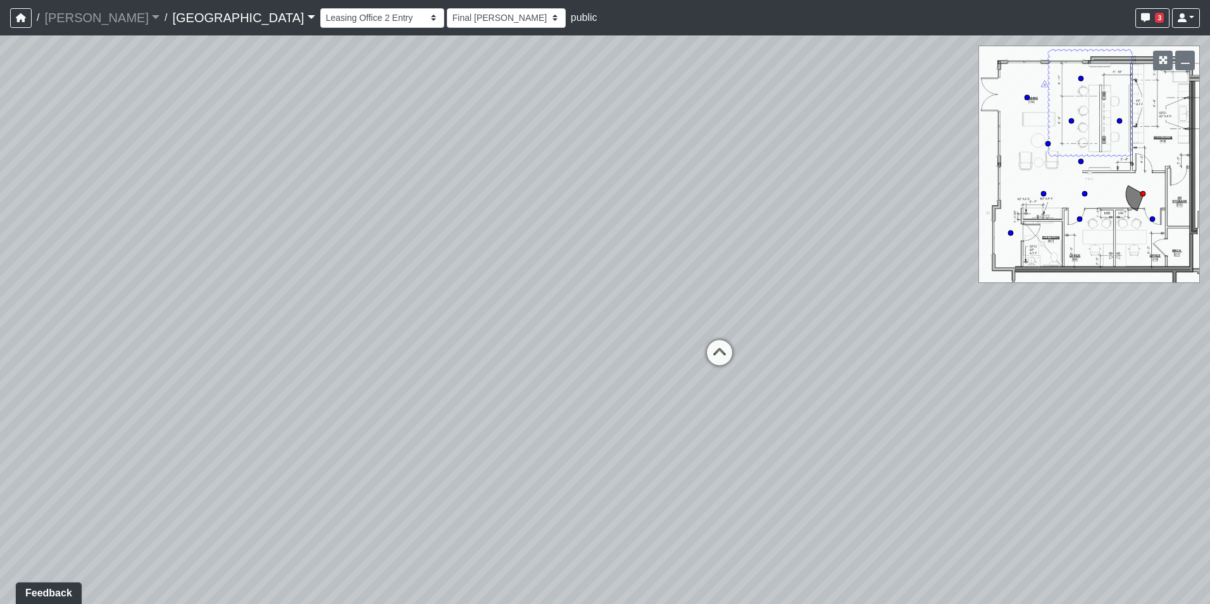
click at [301, 334] on div "Loading... Pool Courtyard Entry 1 Loading... Main Lounge 2 Loading... Pool Cour…" at bounding box center [605, 319] width 1210 height 568
click at [716, 361] on icon at bounding box center [722, 372] width 38 height 38
select select "qkU7h8AaHdyDMVVRubQJH1"
select select "h3ebyGk32eUmSzz99H473o"
drag, startPoint x: 846, startPoint y: 370, endPoint x: 349, endPoint y: 315, distance: 499.8
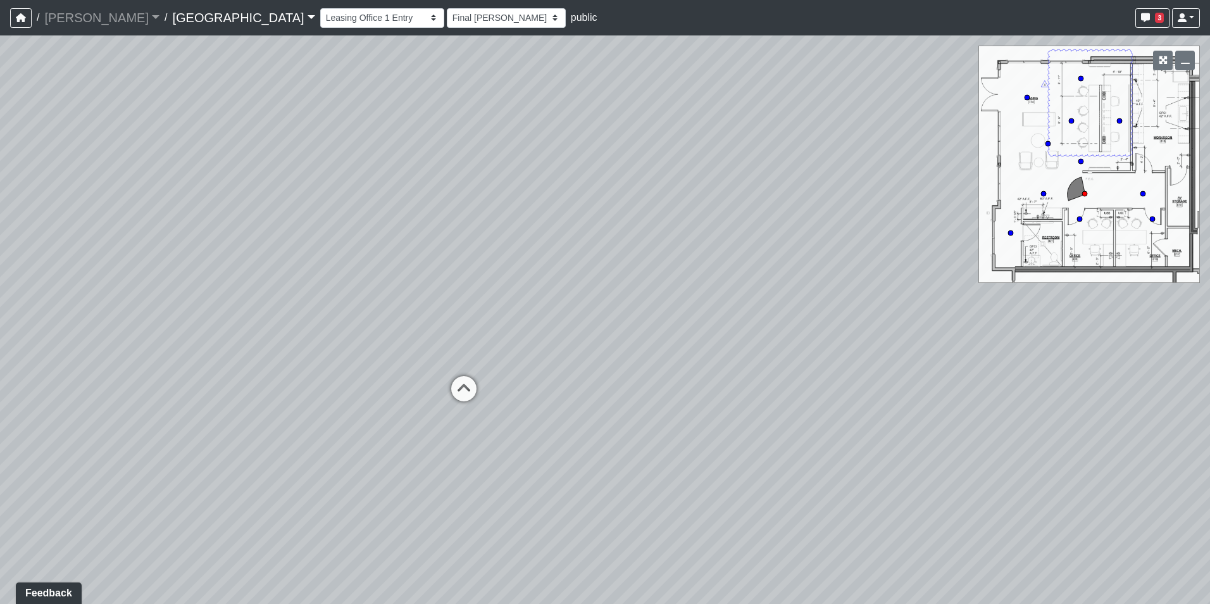
click at [349, 315] on div "Loading... Pool Courtyard Entry 1 Loading... Main Lounge 2 Loading... Pool Cour…" at bounding box center [605, 319] width 1210 height 568
drag, startPoint x: 632, startPoint y: 305, endPoint x: 368, endPoint y: 296, distance: 264.0
click at [368, 297] on div "Loading... Pool Courtyard Entry 1 Loading... Main Lounge 2 Loading... Pool Cour…" at bounding box center [605, 319] width 1210 height 568
click at [663, 286] on div "Loading... Pool Courtyard Entry 1 Loading... Main Lounge 2 Loading... Pool Cour…" at bounding box center [605, 319] width 1210 height 568
click at [447, 19] on select "[DATE] Final [PERSON_NAME] [DATE] [DATE]_v2 [DATE] [DATE] [DATE] [DATE] [DATE] …" at bounding box center [506, 18] width 119 height 20
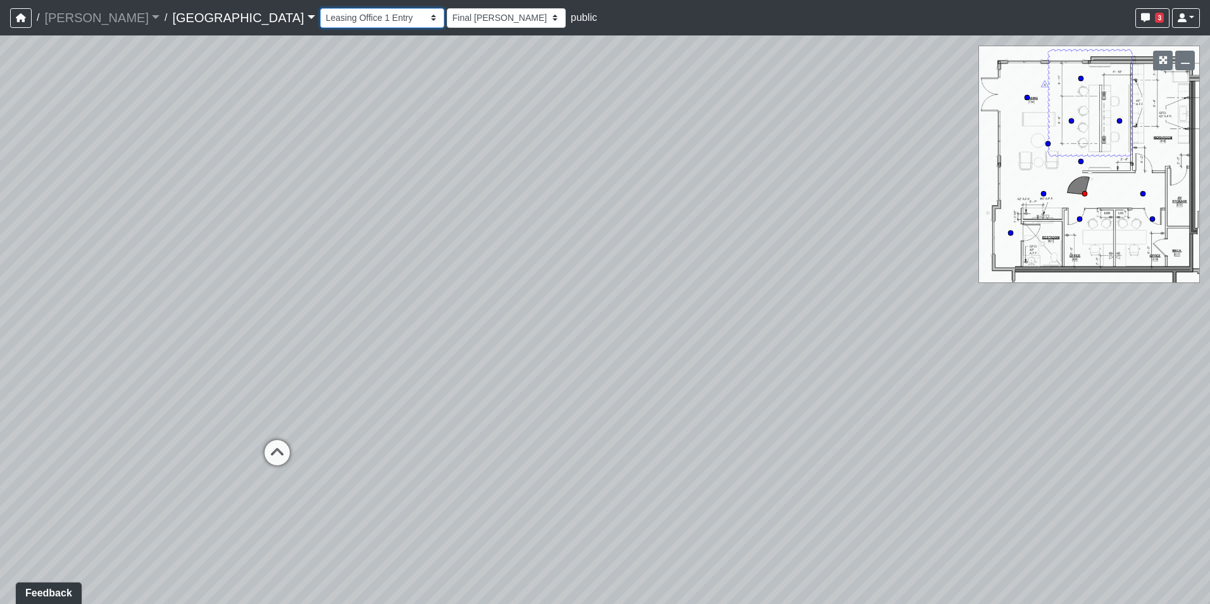
click at [320, 19] on select "Breezeway Entry Fireplace 1 Fireplace 2 Gate Golf Holes Shade Sails Sidewalk 1 …" at bounding box center [382, 18] width 124 height 20
click at [320, 8] on select "Breezeway Entry Fireplace 1 Fireplace 2 Gate Golf Holes Shade Sails Sidewalk 1 …" at bounding box center [382, 18] width 124 height 20
select select "chJM61LYXpk9phVxghJbU3"
select select "h3ebyGk32eUmSzz99H473o"
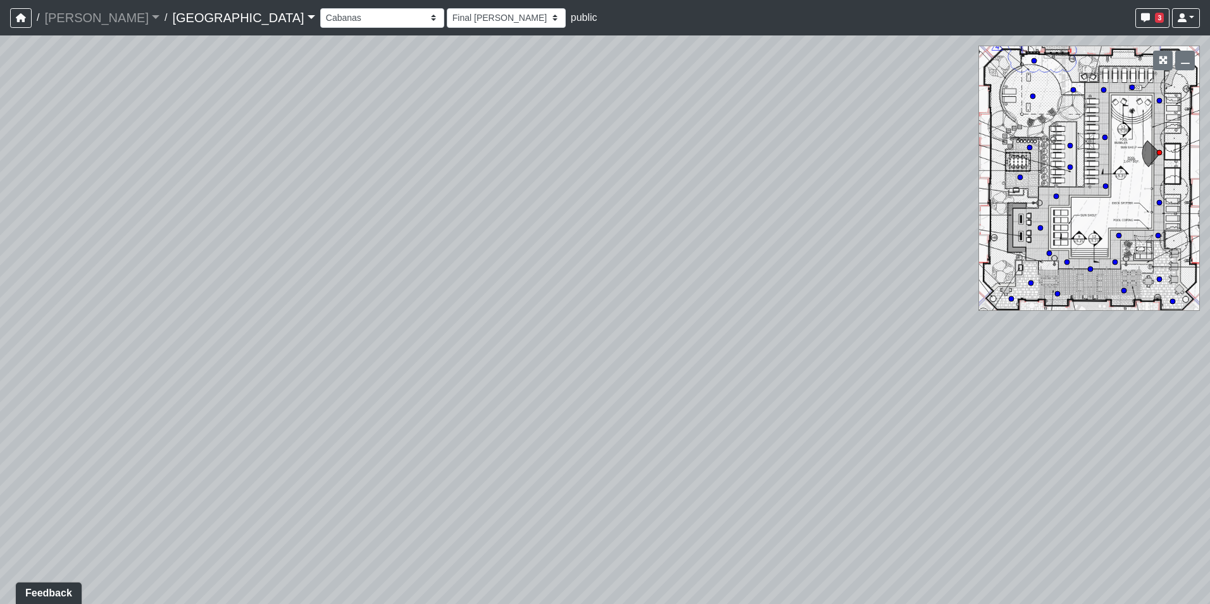
drag, startPoint x: 352, startPoint y: 349, endPoint x: 602, endPoint y: 274, distance: 261.1
click at [602, 274] on div "Loading... Pool Courtyard Entry 1 Loading... Main Lounge 2 Loading... Pool Cour…" at bounding box center [605, 319] width 1210 height 568
drag, startPoint x: 361, startPoint y: 427, endPoint x: 732, endPoint y: 389, distance: 372.7
click at [732, 389] on div "Loading... Pool Courtyard Entry 1 Loading... Main Lounge 2 Loading... Pool Cour…" at bounding box center [605, 319] width 1210 height 568
drag, startPoint x: 263, startPoint y: 369, endPoint x: 324, endPoint y: 423, distance: 81.6
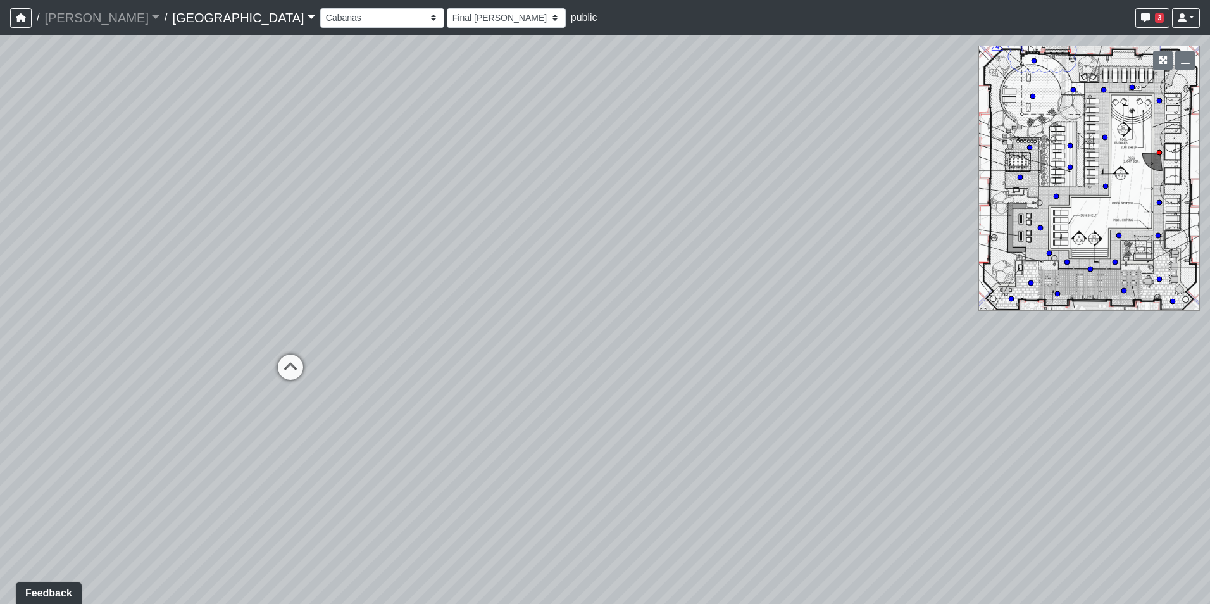
click at [324, 423] on div "Loading... Pool Courtyard Entry 1 Loading... Main Lounge 2 Loading... Pool Cour…" at bounding box center [605, 319] width 1210 height 568
drag, startPoint x: 654, startPoint y: 324, endPoint x: 305, endPoint y: 383, distance: 353.7
click at [305, 383] on div "Loading... Pool Courtyard Entry 1 Loading... Main Lounge 2 Loading... Pool Cour…" at bounding box center [605, 319] width 1210 height 568
drag, startPoint x: 570, startPoint y: 380, endPoint x: 356, endPoint y: 371, distance: 214.7
click at [356, 371] on div "Loading... Pool Courtyard Entry 1 Loading... Main Lounge 2 Loading... Pool Cour…" at bounding box center [605, 319] width 1210 height 568
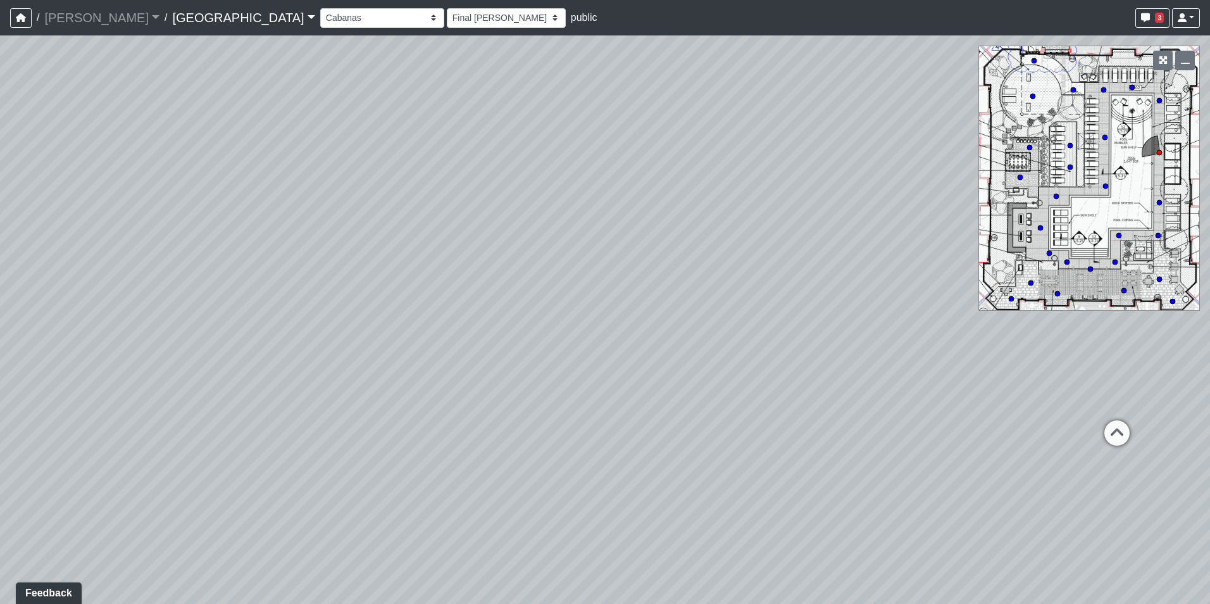
drag, startPoint x: 612, startPoint y: 404, endPoint x: 566, endPoint y: 388, distance: 49.0
click at [355, 366] on div "Loading... Pool Courtyard Entry 1 Loading... Main Lounge 2 Loading... Pool Cour…" at bounding box center [605, 319] width 1210 height 568
drag, startPoint x: 530, startPoint y: 387, endPoint x: 266, endPoint y: 351, distance: 266.9
click at [266, 351] on div "Loading... Pool Courtyard Entry 1 Loading... Main Lounge 2 Loading... Pool Cour…" at bounding box center [605, 319] width 1210 height 568
drag, startPoint x: 551, startPoint y: 363, endPoint x: 405, endPoint y: 450, distance: 170.3
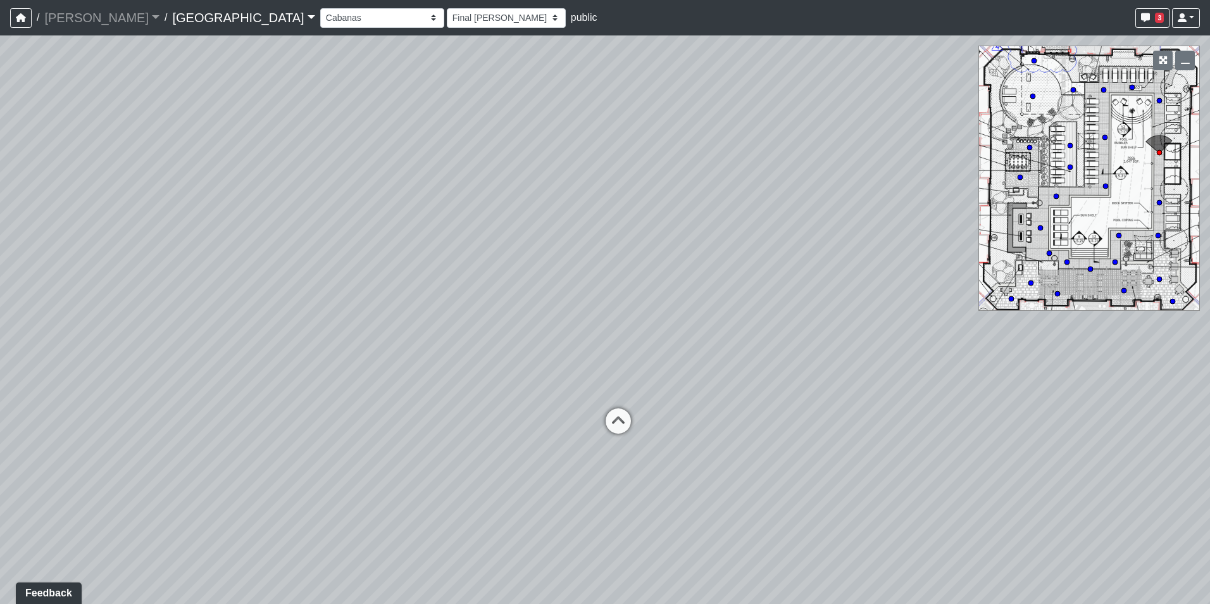
click at [390, 459] on div "Loading... Pool Courtyard Entry 1 Loading... Main Lounge 2 Loading... Pool Cour…" at bounding box center [605, 319] width 1210 height 568
drag, startPoint x: 602, startPoint y: 323, endPoint x: 574, endPoint y: 425, distance: 105.8
click at [523, 391] on div "Loading... Pool Courtyard Entry 1 Loading... Main Lounge 2 Loading... Pool Cour…" at bounding box center [605, 319] width 1210 height 568
click at [580, 485] on icon at bounding box center [568, 496] width 38 height 38
select select "4sFP1bp53qrA4aZBSacnEr"
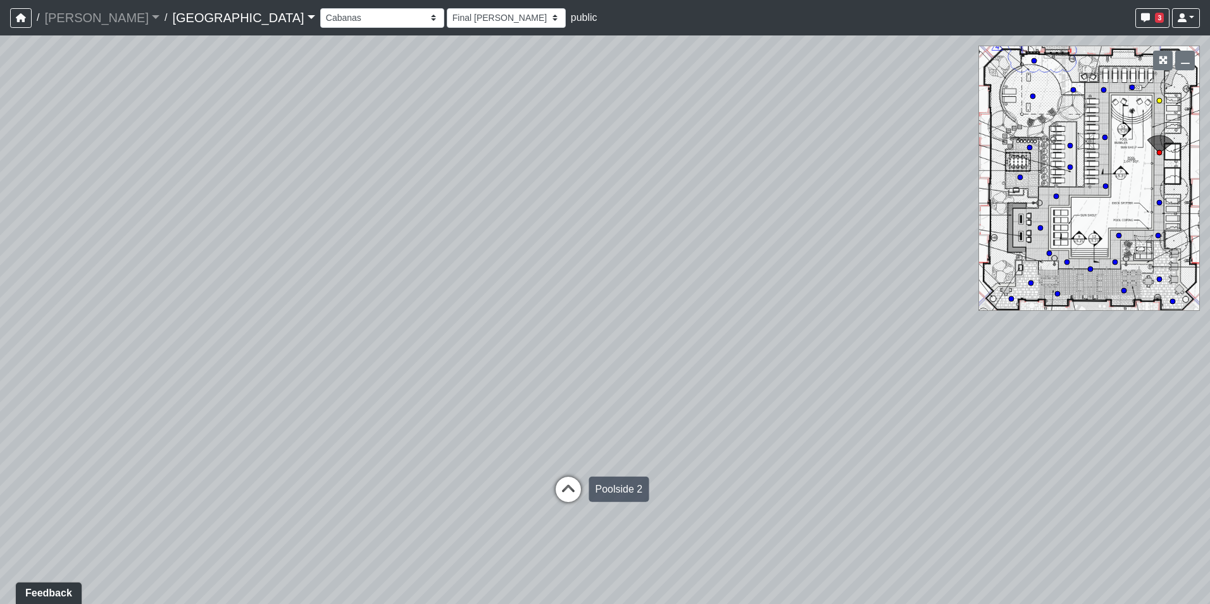
select select "h3ebyGk32eUmSzz99H473o"
drag, startPoint x: 510, startPoint y: 462, endPoint x: 792, endPoint y: 470, distance: 281.7
click at [792, 471] on div "Loading... Pool Courtyard Entry 1 Loading... Main Lounge 2 Loading... Pool Cour…" at bounding box center [605, 319] width 1210 height 568
drag, startPoint x: 436, startPoint y: 528, endPoint x: 672, endPoint y: 444, distance: 250.6
click at [672, 444] on div "Loading... Pool Courtyard Entry 1 Loading... Main Lounge 2 Loading... Pool Cour…" at bounding box center [605, 319] width 1210 height 568
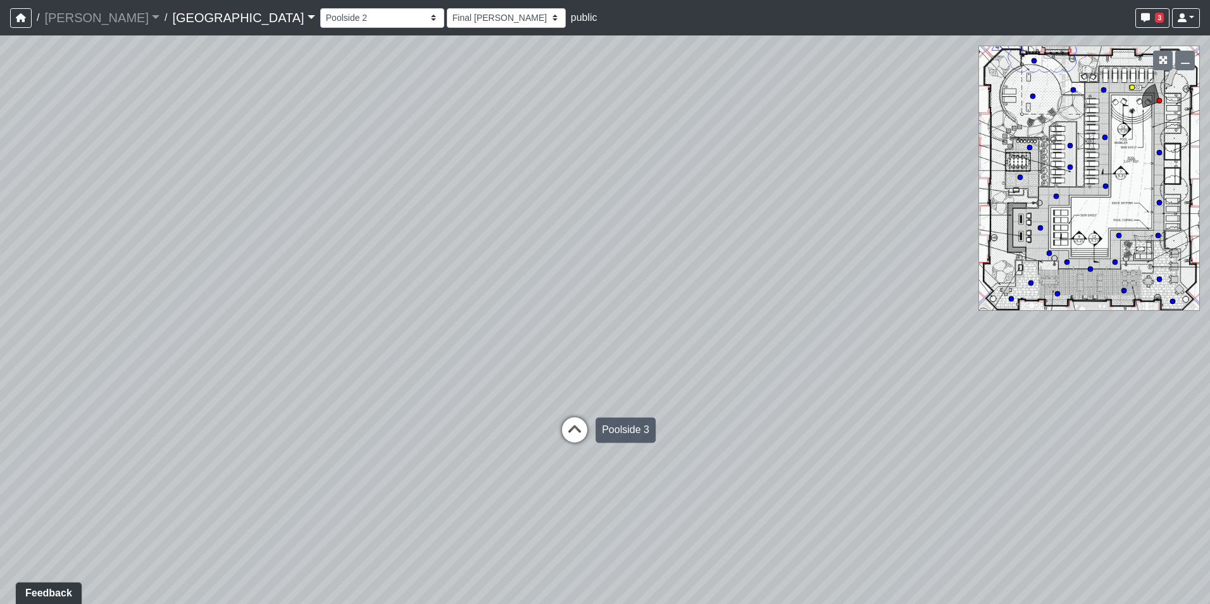
click at [585, 433] on icon at bounding box center [575, 436] width 38 height 38
select select "mDgq3MbHXYqsqDSr4UU4Ev"
select select "h3ebyGk32eUmSzz99H473o"
drag, startPoint x: 359, startPoint y: 433, endPoint x: 722, endPoint y: 429, distance: 362.6
click at [722, 429] on div "Loading... Pool Courtyard Entry 1 Loading... Main Lounge 2 Loading... Pool Cour…" at bounding box center [605, 319] width 1210 height 568
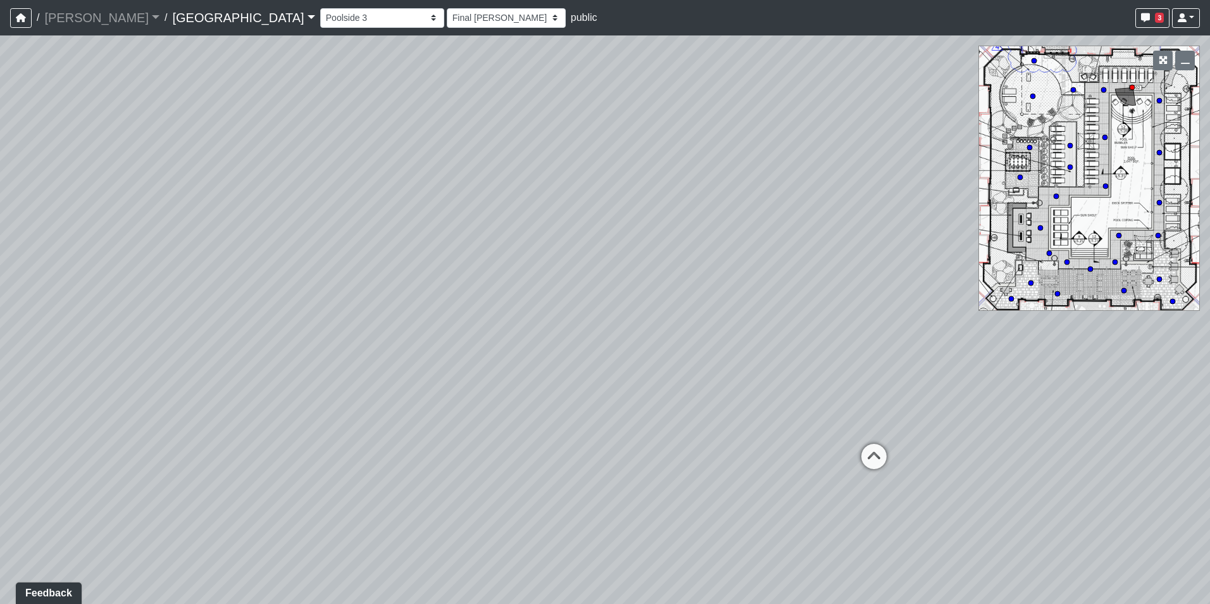
drag, startPoint x: 371, startPoint y: 435, endPoint x: 833, endPoint y: 435, distance: 461.3
click at [833, 435] on div "Loading... Pool Courtyard Entry 1 Loading... Main Lounge 2 Loading... Pool Cour…" at bounding box center [605, 319] width 1210 height 568
click at [862, 454] on icon at bounding box center [874, 463] width 38 height 38
select select "o9XpDjzQN4b3nso91ttAXF"
select select "h3ebyGk32eUmSzz99H473o"
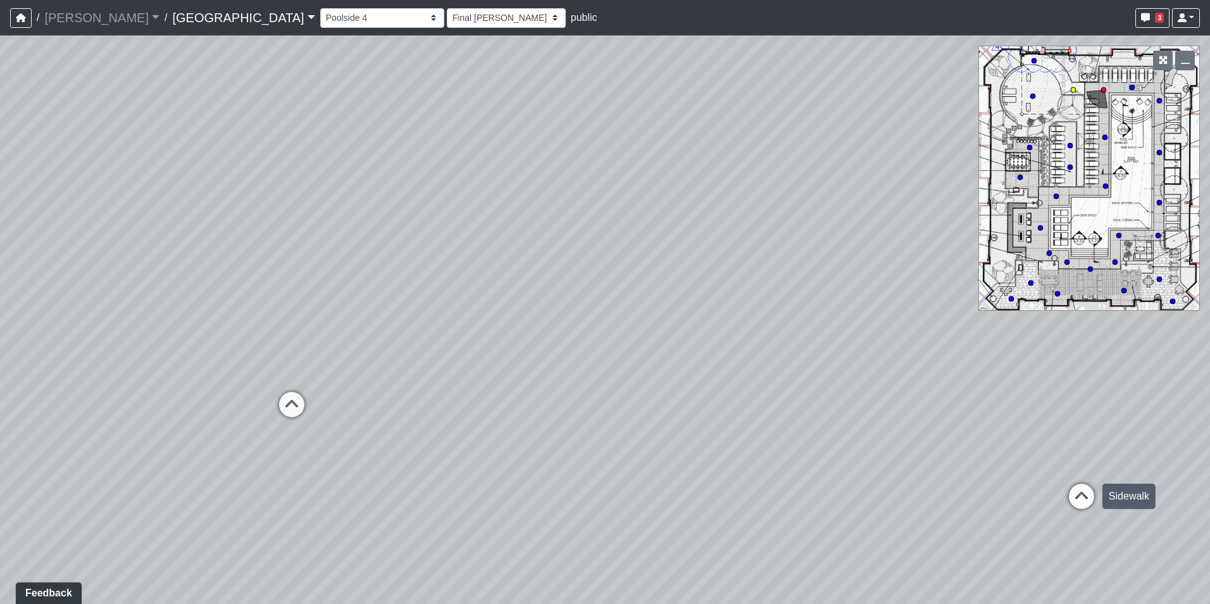
click at [1089, 494] on icon at bounding box center [1081, 502] width 38 height 38
select select "ts1weBV6nSNRudKdgJX1Ed"
select select "h3ebyGk32eUmSzz99H473o"
click at [950, 430] on icon at bounding box center [947, 430] width 38 height 38
select select "orbVW6i9zBbUqfvs7RM4Ao"
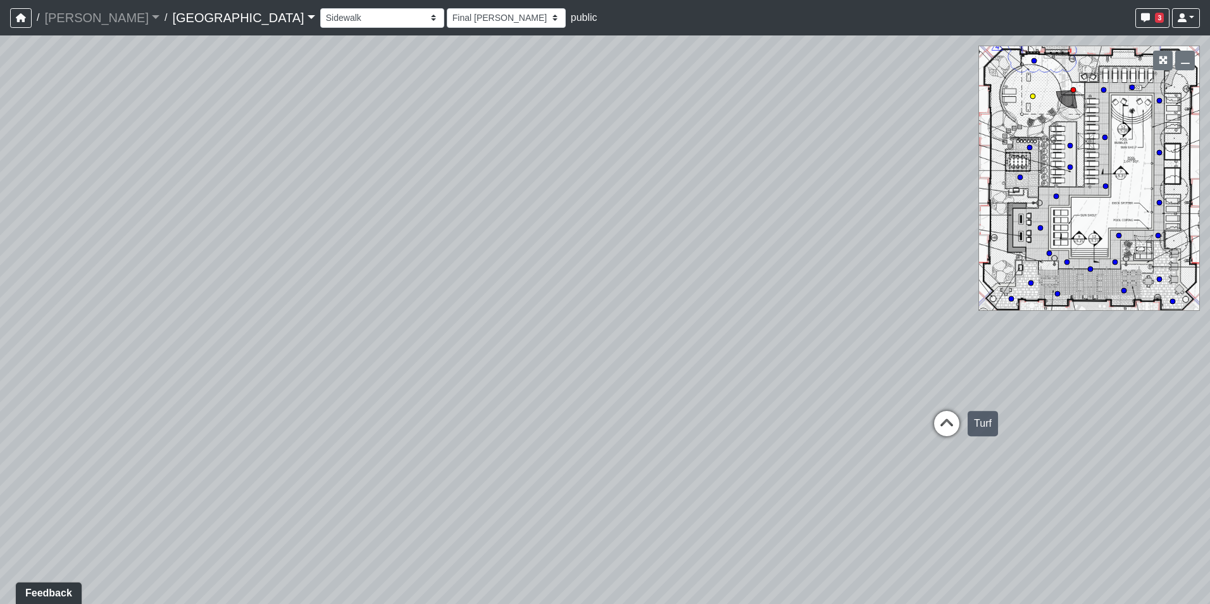
select select "h3ebyGk32eUmSzz99H473o"
click at [320, 19] on select "Breezeway Entry Fireplace 1 Fireplace 2 Gate Golf Holes Shade Sails Sidewalk 1 …" at bounding box center [382, 18] width 124 height 20
click at [320, 8] on select "Breezeway Entry Fireplace 1 Fireplace 2 Gate Golf Holes Shade Sails Sidewalk 1 …" at bounding box center [382, 18] width 124 height 20
select select "sTFAF8umDAsWV63STyzzUE"
select select "h3ebyGk32eUmSzz99H473o"
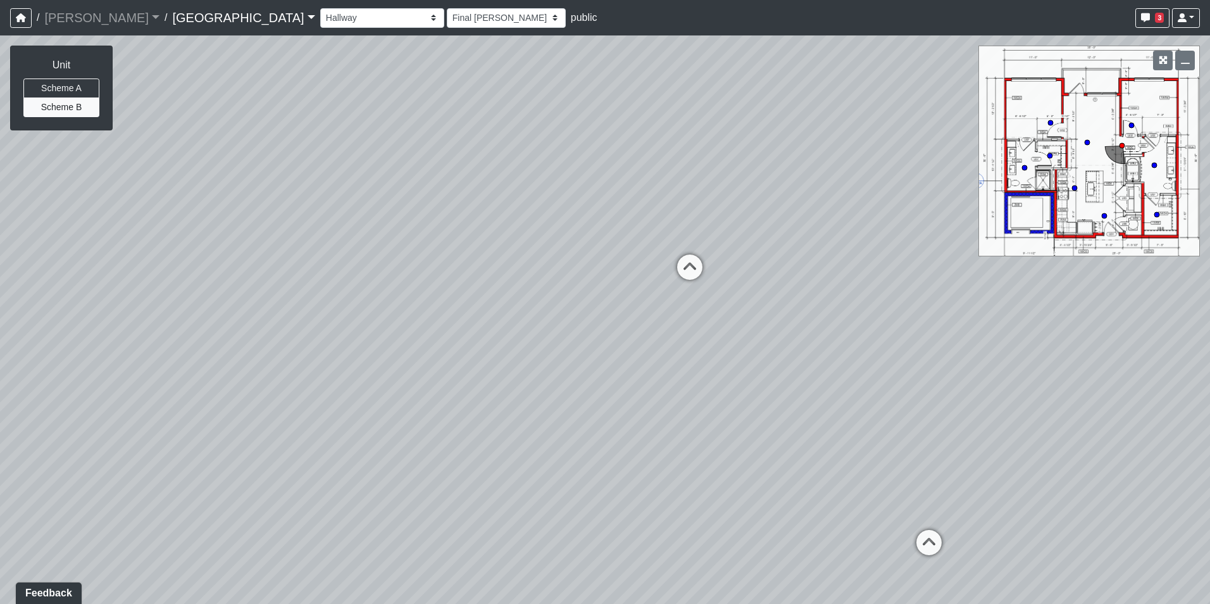
drag, startPoint x: 503, startPoint y: 438, endPoint x: 872, endPoint y: 382, distance: 373.1
click at [874, 381] on div "Loading... Pool Courtyard Entry 1 Loading... Main Lounge 2 Loading... Pool Cour…" at bounding box center [605, 319] width 1210 height 568
drag, startPoint x: 632, startPoint y: 425, endPoint x: 1008, endPoint y: 382, distance: 379.0
click at [1008, 382] on div "Loading... Pool Courtyard Entry 1 Loading... Main Lounge 2 Loading... Pool Cour…" at bounding box center [605, 319] width 1210 height 568
drag, startPoint x: 529, startPoint y: 454, endPoint x: 690, endPoint y: 439, distance: 162.1
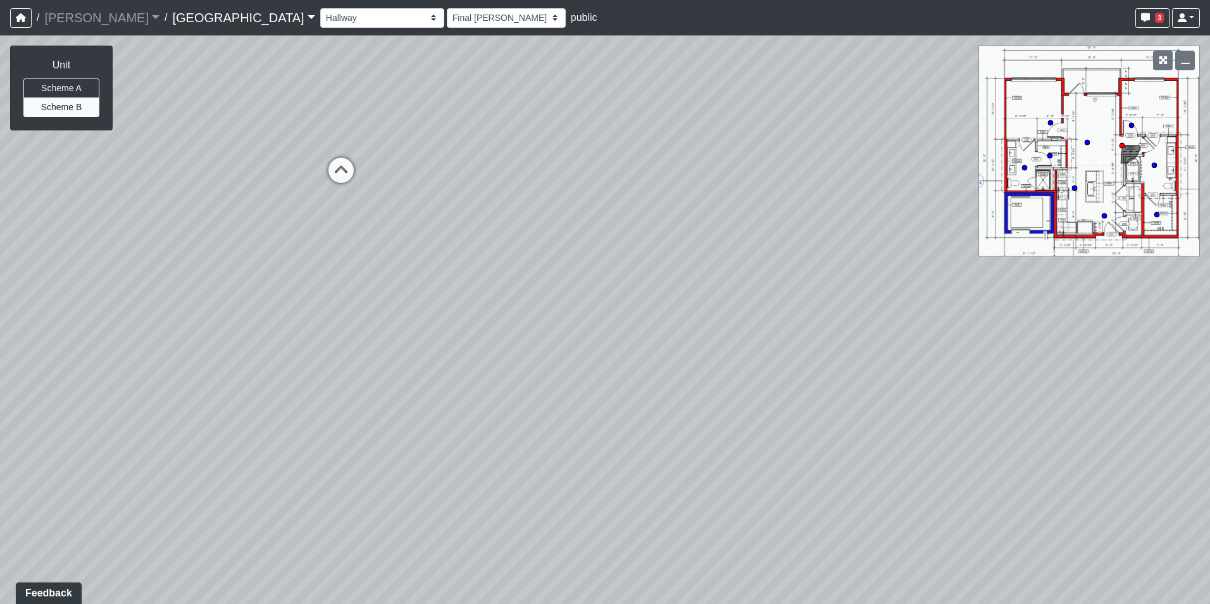
click at [1016, 406] on div "Loading... Pool Courtyard Entry 1 Loading... Main Lounge 2 Loading... Pool Cour…" at bounding box center [605, 319] width 1210 height 568
drag, startPoint x: 627, startPoint y: 411, endPoint x: 705, endPoint y: 385, distance: 82.0
click at [705, 385] on div "Loading... Pool Courtyard Entry 1 Loading... Main Lounge 2 Loading... Pool Cour…" at bounding box center [605, 319] width 1210 height 568
click at [589, 393] on div "Loading... Pool Courtyard Entry 1 Loading... Main Lounge 2 Loading... Pool Cour…" at bounding box center [605, 319] width 1210 height 568
drag, startPoint x: 520, startPoint y: 390, endPoint x: 992, endPoint y: 342, distance: 473.9
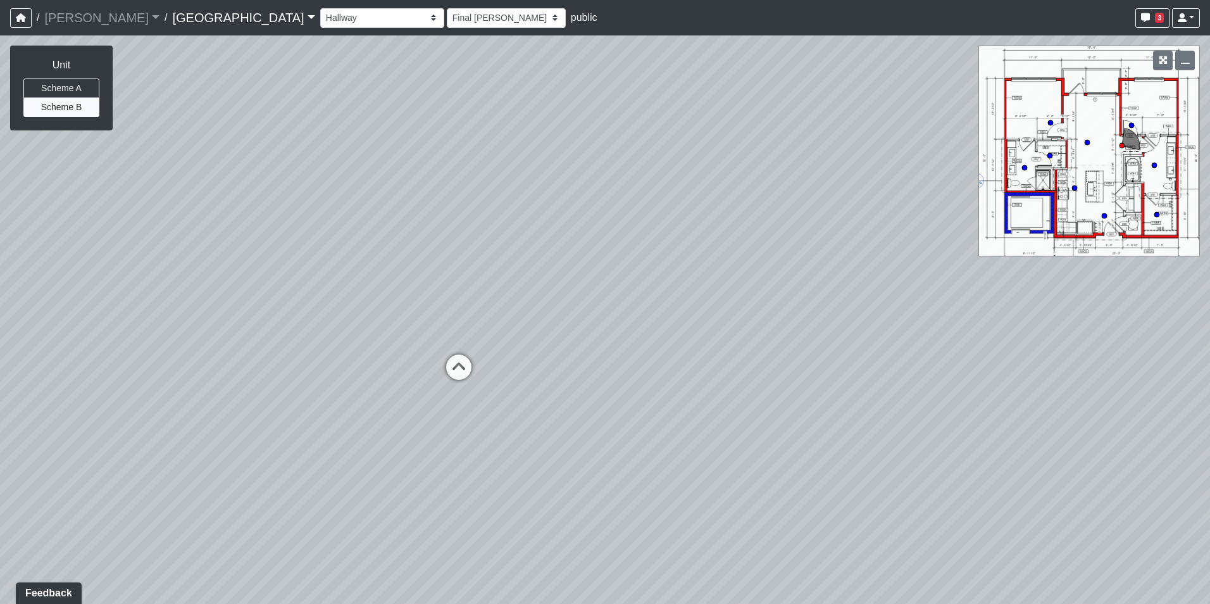
click at [999, 338] on div "Loading... Pool Courtyard Entry 1 Loading... Main Lounge 2 Loading... Pool Cour…" at bounding box center [605, 319] width 1210 height 568
click at [472, 365] on icon at bounding box center [466, 369] width 38 height 38
select select "eyRBfU1VwVaJEKuDuUJP3M"
select select "h3ebyGk32eUmSzz99H473o"
drag, startPoint x: 545, startPoint y: 182, endPoint x: 564, endPoint y: 371, distance: 190.2
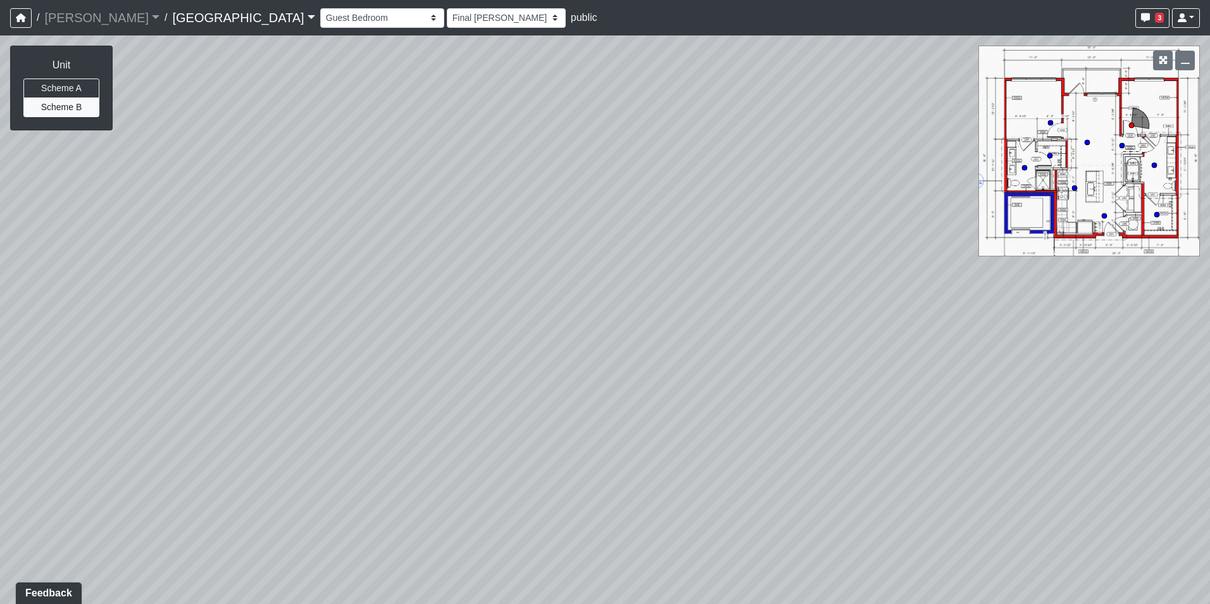
click at [564, 371] on div "Loading... Pool Courtyard Entry 1 Loading... Main Lounge 2 Loading... Pool Cour…" at bounding box center [605, 319] width 1210 height 568
drag, startPoint x: 464, startPoint y: 213, endPoint x: 473, endPoint y: 226, distance: 15.1
click at [466, 377] on div "Loading... Pool Courtyard Entry 1 Loading... Main Lounge 2 Loading... Pool Cour…" at bounding box center [605, 319] width 1210 height 568
drag, startPoint x: 473, startPoint y: 236, endPoint x: 387, endPoint y: 202, distance: 93.0
click at [387, 202] on div "Loading... Pool Courtyard Entry 1 Loading... Main Lounge 2 Loading... Pool Cour…" at bounding box center [605, 319] width 1210 height 568
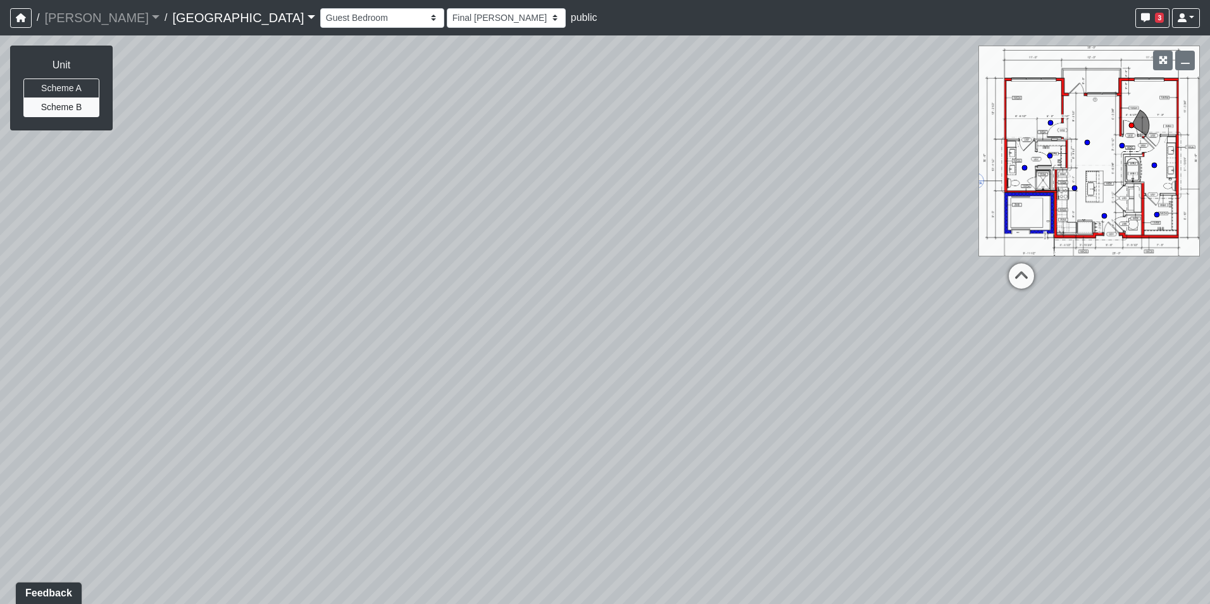
drag, startPoint x: 658, startPoint y: 280, endPoint x: 497, endPoint y: 254, distance: 163.5
click at [497, 254] on div "Loading... Pool Courtyard Entry 1 Loading... Main Lounge 2 Loading... Pool Cour…" at bounding box center [605, 319] width 1210 height 568
drag, startPoint x: 577, startPoint y: 441, endPoint x: 519, endPoint y: 216, distance: 232.1
click at [519, 216] on div "Loading... Pool Courtyard Entry 1 Loading... Main Lounge 2 Loading... Pool Cour…" at bounding box center [605, 319] width 1210 height 568
drag, startPoint x: 431, startPoint y: 225, endPoint x: 1268, endPoint y: 220, distance: 837.2
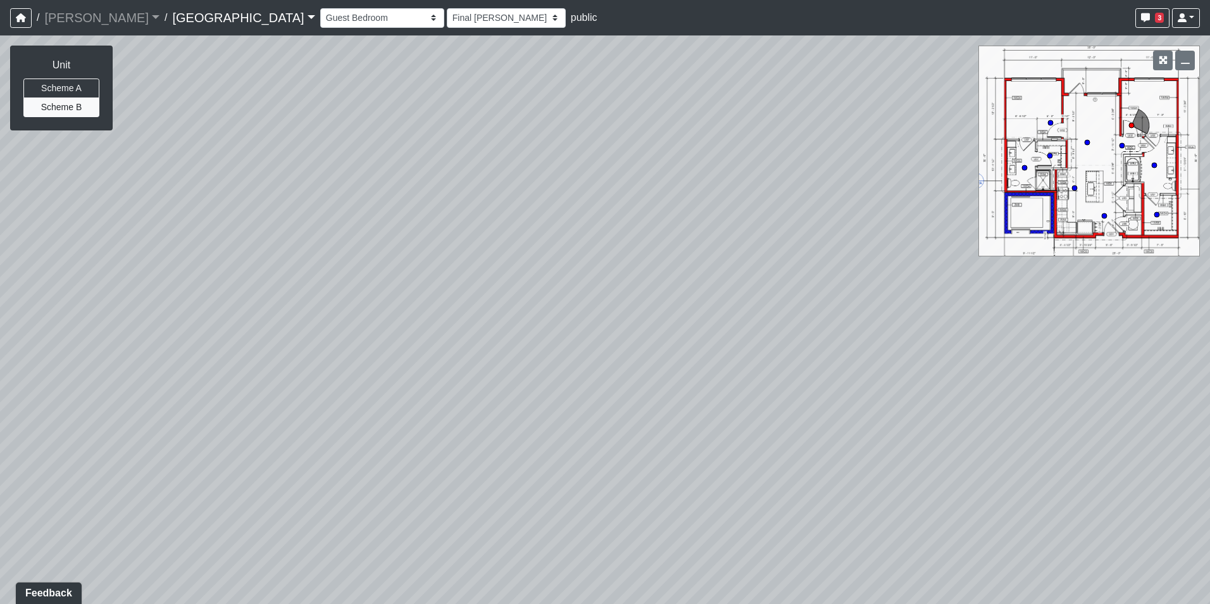
click at [1209, 220] on html "/ [PERSON_NAME] Loading... / [GEOGRAPHIC_DATA] [GEOGRAPHIC_DATA] Loading... [GE…" at bounding box center [605, 302] width 1210 height 604
drag, startPoint x: 669, startPoint y: 168, endPoint x: 446, endPoint y: 98, distance: 233.4
click at [446, 98] on div "Loading... Pool Courtyard Entry 1 Loading... Main Lounge 2 Loading... Pool Cour…" at bounding box center [605, 319] width 1210 height 568
drag, startPoint x: 934, startPoint y: 258, endPoint x: 525, endPoint y: 171, distance: 418.0
click at [525, 171] on div "Loading... Pool Courtyard Entry 1 Loading... Main Lounge 2 Loading... Pool Cour…" at bounding box center [605, 319] width 1210 height 568
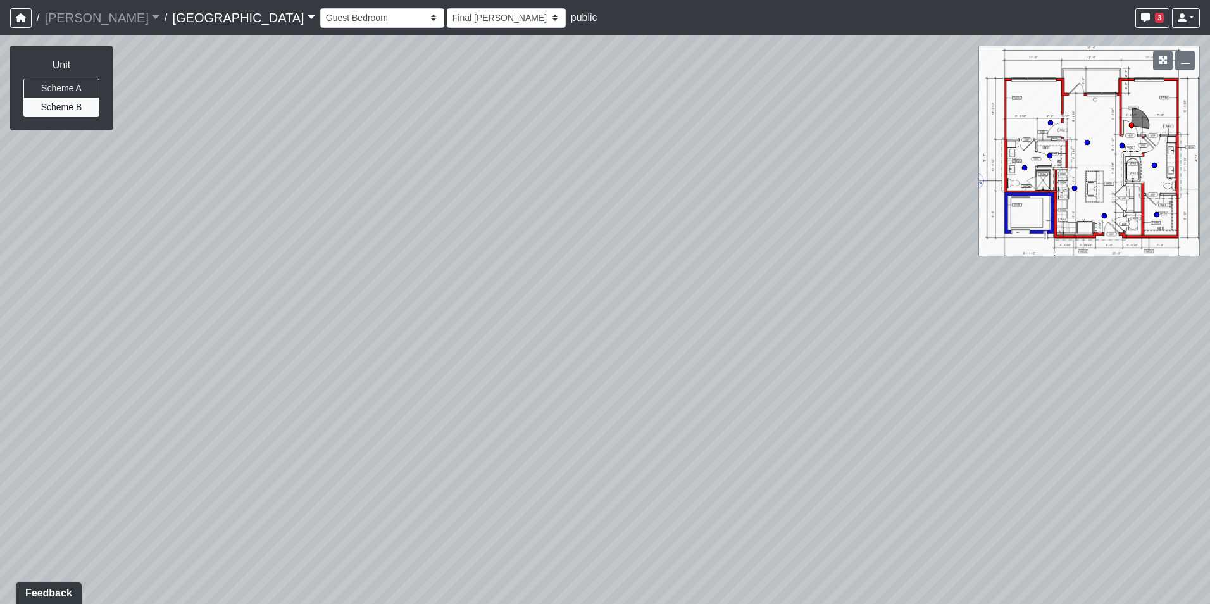
click at [990, 385] on div "Loading... Pool Courtyard Entry 1 Loading... Main Lounge 2 Loading... Pool Cour…" at bounding box center [605, 319] width 1210 height 568
drag, startPoint x: 888, startPoint y: 240, endPoint x: 609, endPoint y: 495, distance: 378.0
click at [609, 499] on div "Loading... Pool Courtyard Entry 1 Loading... Main Lounge 2 Loading... Pool Cour…" at bounding box center [605, 319] width 1210 height 568
drag, startPoint x: 884, startPoint y: 408, endPoint x: 494, endPoint y: 335, distance: 397.2
click at [494, 335] on div "Loading... Pool Courtyard Entry 1 Loading... Main Lounge 2 Loading... Pool Cour…" at bounding box center [605, 319] width 1210 height 568
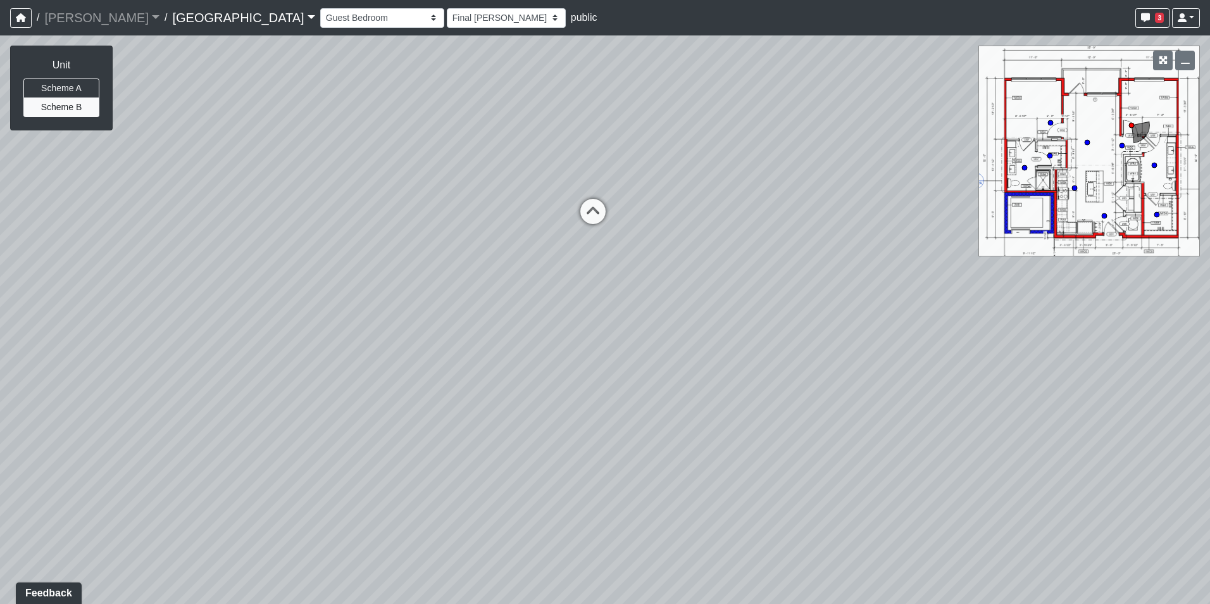
drag, startPoint x: 635, startPoint y: 362, endPoint x: 483, endPoint y: 354, distance: 152.1
click at [483, 353] on div "Loading... Pool Courtyard Entry 1 Loading... Main Lounge 2 Loading... Pool Cour…" at bounding box center [605, 319] width 1210 height 568
drag, startPoint x: 899, startPoint y: 423, endPoint x: 396, endPoint y: 285, distance: 522.4
click at [396, 285] on div "Loading... Pool Courtyard Entry 1 Loading... Main Lounge 2 Loading... Pool Cour…" at bounding box center [605, 319] width 1210 height 568
click at [743, 404] on icon at bounding box center [749, 407] width 38 height 38
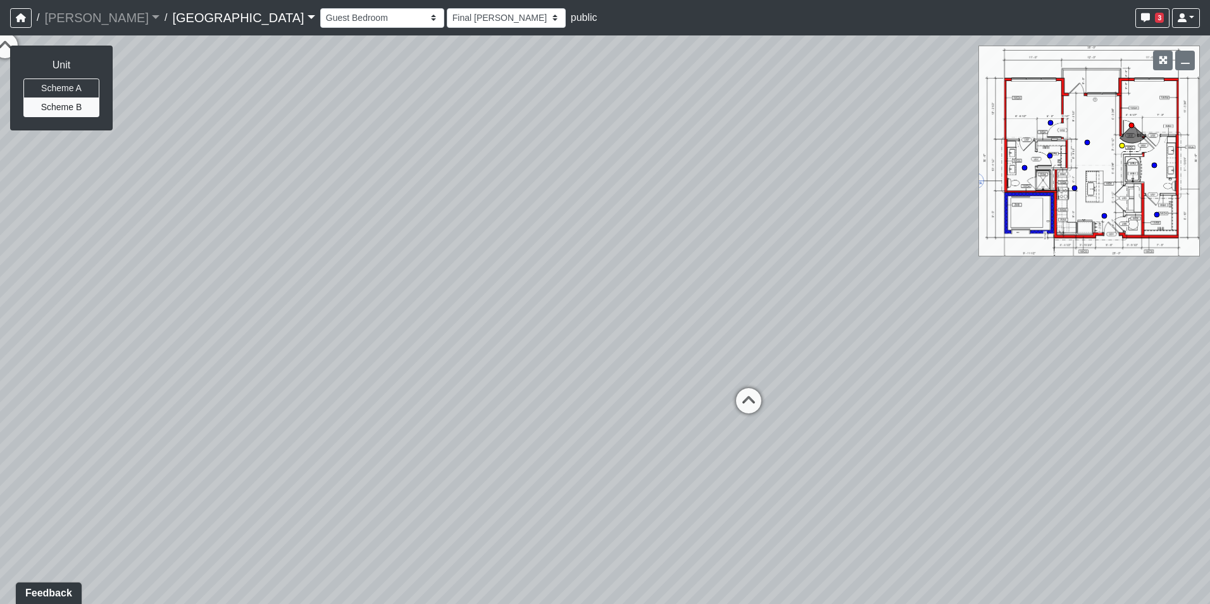
select select "sTFAF8umDAsWV63STyzzUE"
select select "h3ebyGk32eUmSzz99H473o"
drag, startPoint x: 872, startPoint y: 229, endPoint x: 483, endPoint y: 578, distance: 523.0
click at [482, 581] on div "Loading... Pool Courtyard Entry 1 Loading... Main Lounge 2 Loading... Pool Cour…" at bounding box center [605, 319] width 1210 height 568
drag, startPoint x: 711, startPoint y: 451, endPoint x: 364, endPoint y: 439, distance: 347.6
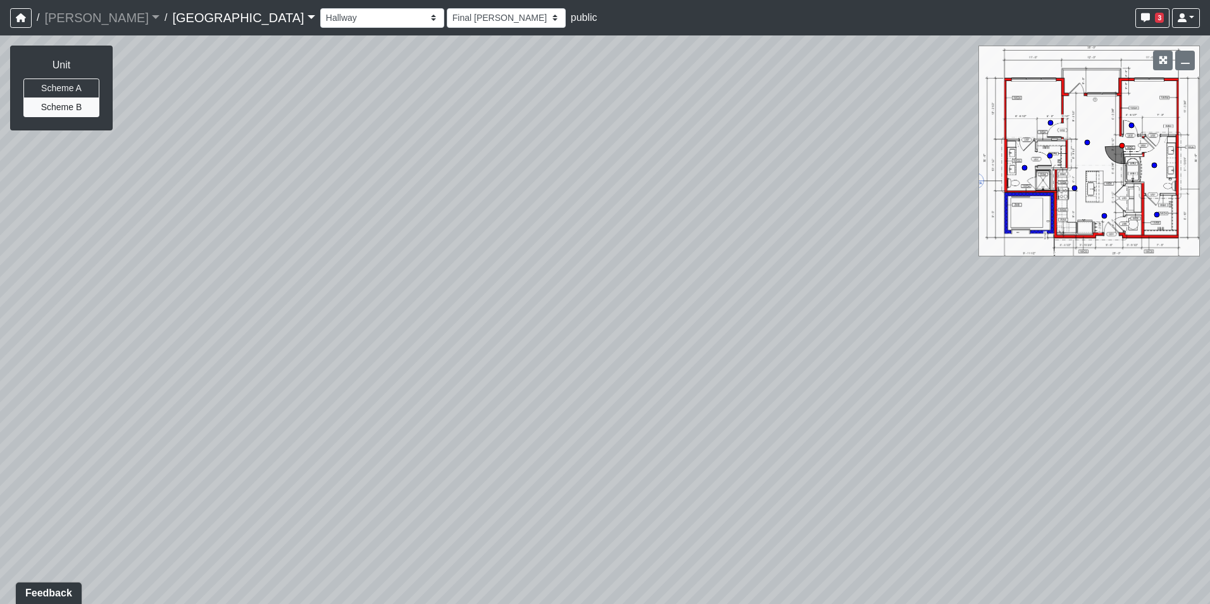
click at [364, 439] on div "Loading... Pool Courtyard Entry 1 Loading... Main Lounge 2 Loading... Pool Cour…" at bounding box center [605, 319] width 1210 height 568
drag, startPoint x: 782, startPoint y: 334, endPoint x: 380, endPoint y: 245, distance: 411.6
click at [380, 245] on div "Loading... Pool Courtyard Entry 1 Loading... Main Lounge 2 Loading... Pool Cour…" at bounding box center [605, 319] width 1210 height 568
drag, startPoint x: 542, startPoint y: 432, endPoint x: 560, endPoint y: 254, distance: 178.8
click at [560, 254] on div "Loading... Pool Courtyard Entry 1 Loading... Main Lounge 2 Loading... Pool Cour…" at bounding box center [605, 319] width 1210 height 568
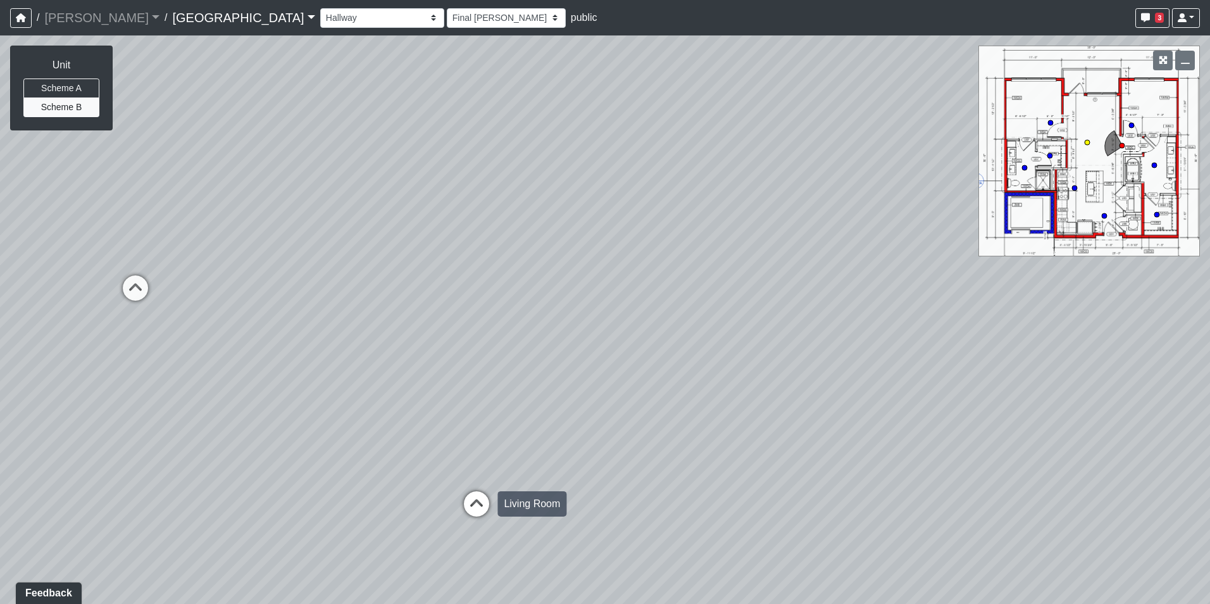
click at [470, 492] on icon at bounding box center [477, 510] width 38 height 38
select select "7iqWAbmHxPxcsY4sPr4aCz"
select select "h3ebyGk32eUmSzz99H473o"
drag, startPoint x: 461, startPoint y: 454, endPoint x: 1025, endPoint y: 368, distance: 570.5
click at [1025, 368] on div "Loading... Pool Courtyard Entry 1 Loading... Main Lounge 2 Loading... Pool Cour…" at bounding box center [605, 319] width 1210 height 568
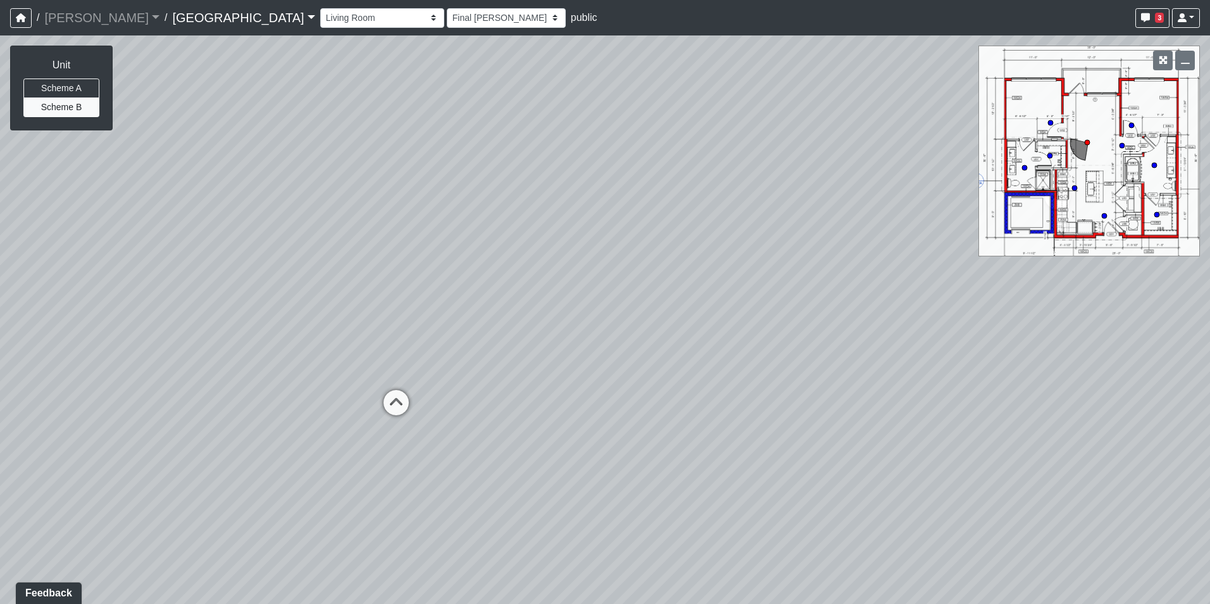
drag, startPoint x: 678, startPoint y: 288, endPoint x: 465, endPoint y: 258, distance: 215.3
click at [465, 258] on div "Loading... Pool Courtyard Entry 1 Loading... Main Lounge 2 Loading... Pool Cour…" at bounding box center [605, 319] width 1210 height 568
drag, startPoint x: 557, startPoint y: 349, endPoint x: 478, endPoint y: 325, distance: 82.1
click at [478, 325] on div "Loading... Pool Courtyard Entry 1 Loading... Main Lounge 2 Loading... Pool Cour…" at bounding box center [605, 319] width 1210 height 568
click at [722, 107] on icon at bounding box center [718, 109] width 38 height 38
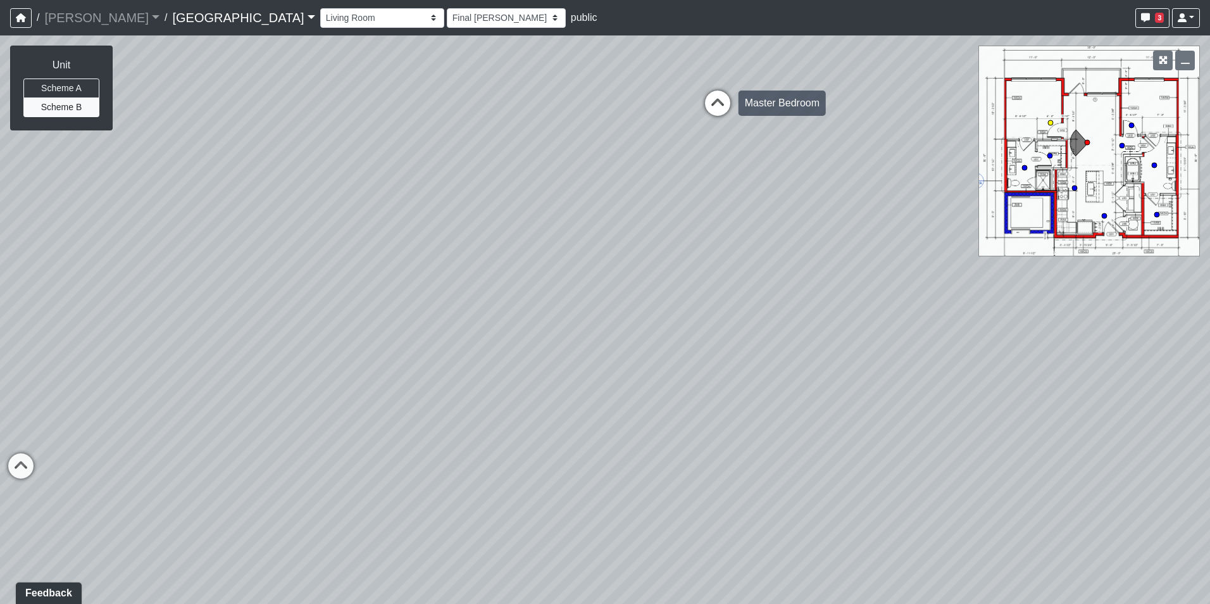
select select "f211xmC5TC7Xv7ovf5YmXR"
select select "h3ebyGk32eUmSzz99H473o"
drag, startPoint x: 752, startPoint y: 242, endPoint x: 676, endPoint y: 445, distance: 217.2
click at [676, 498] on div "Loading... Pool Courtyard Entry 1 Loading... Main Lounge 2 Loading... Pool Cour…" at bounding box center [605, 319] width 1210 height 568
drag, startPoint x: 685, startPoint y: 529, endPoint x: 705, endPoint y: 271, distance: 258.3
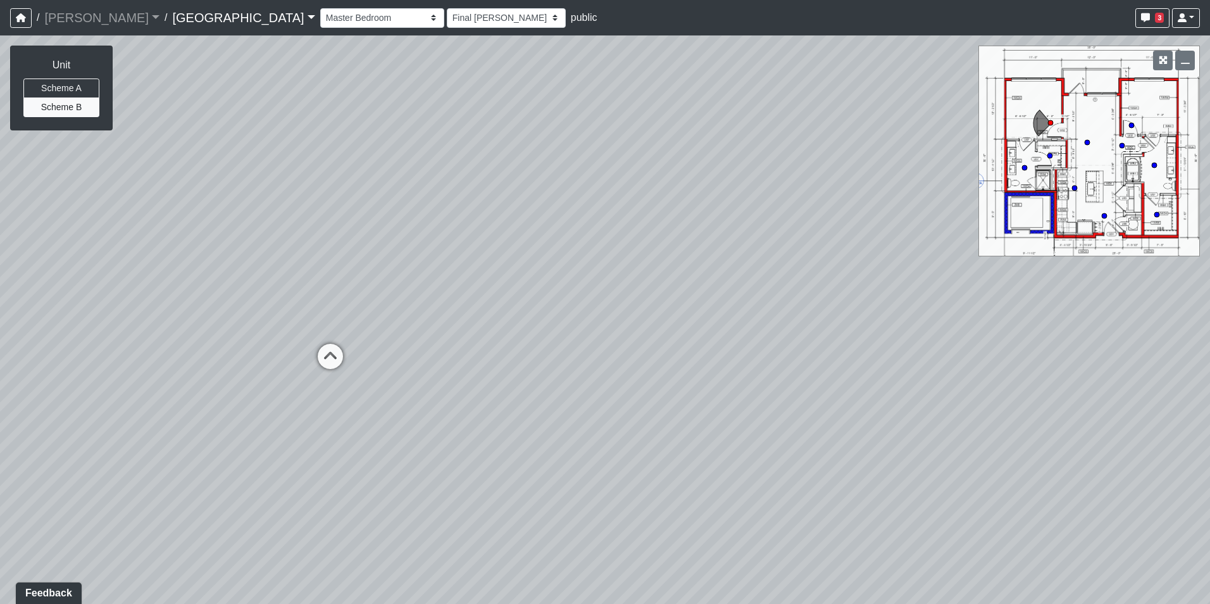
click at [704, 277] on div "Loading... Pool Courtyard Entry 1 Loading... Main Lounge 2 Loading... Pool Cour…" at bounding box center [605, 319] width 1210 height 568
drag, startPoint x: 734, startPoint y: 449, endPoint x: 451, endPoint y: 215, distance: 367.7
click at [451, 215] on div "Loading... Pool Courtyard Entry 1 Loading... Main Lounge 2 Loading... Pool Cour…" at bounding box center [605, 319] width 1210 height 568
drag, startPoint x: 678, startPoint y: 390, endPoint x: 259, endPoint y: 288, distance: 431.1
click at [260, 289] on div "Loading... Pool Courtyard Entry 1 Loading... Main Lounge 2 Loading... Pool Cour…" at bounding box center [605, 319] width 1210 height 568
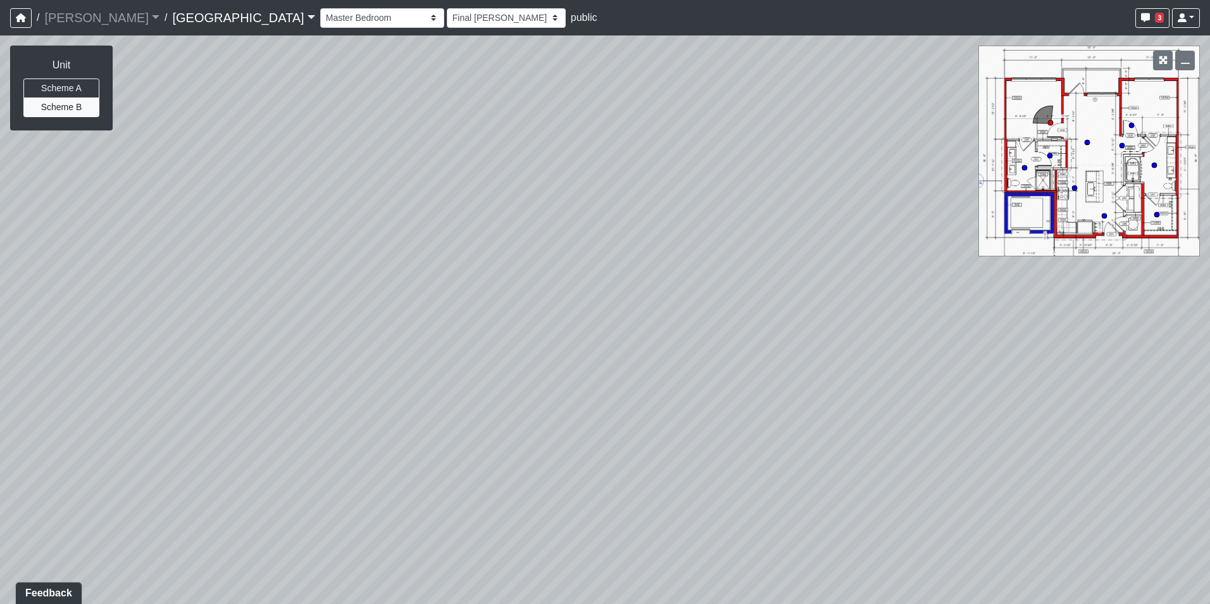
drag, startPoint x: 626, startPoint y: 239, endPoint x: 849, endPoint y: 585, distance: 411.6
click at [864, 590] on div "Loading... Pool Courtyard Entry 1 Loading... Main Lounge 2 Loading... Pool Cour…" at bounding box center [605, 319] width 1210 height 568
drag, startPoint x: 351, startPoint y: 370, endPoint x: 1050, endPoint y: 385, distance: 699.4
click at [1085, 381] on div "Loading... Pool Courtyard Entry 1 Loading... Main Lounge 2 Loading... Pool Cour…" at bounding box center [605, 319] width 1210 height 568
click at [551, 346] on icon at bounding box center [538, 350] width 38 height 38
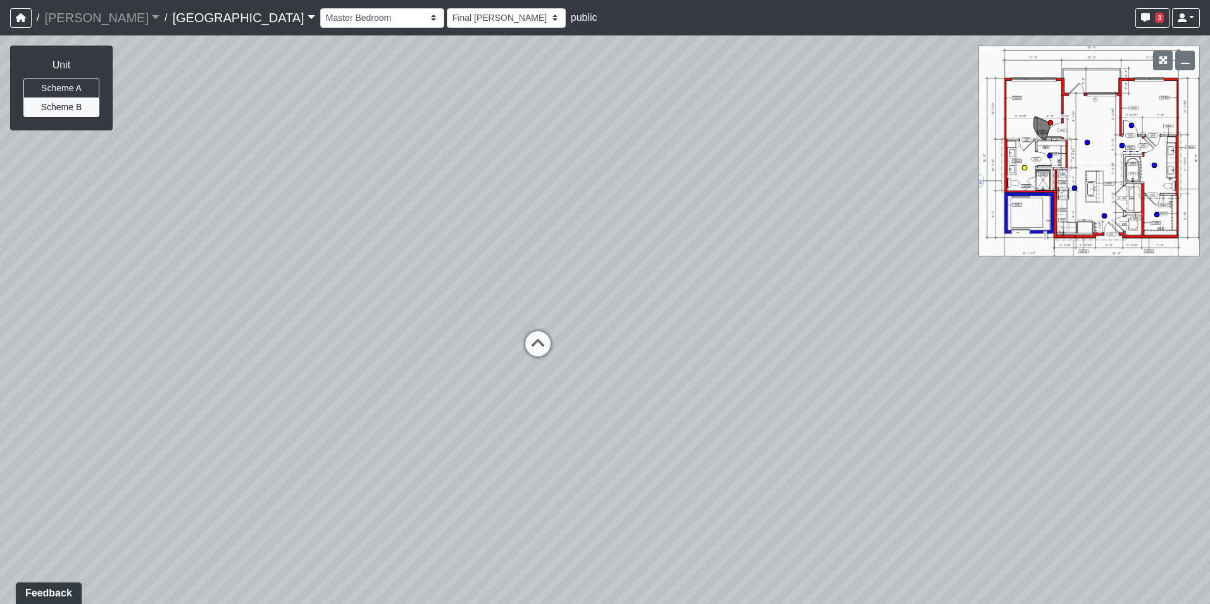
select select "heoze6yHsC76N9uuuCP4zz"
select select "h3ebyGk32eUmSzz99H473o"
drag
click at [960, 133] on div "Loading... Pool Courtyard Entry 1 Loading... Main Lounge 2 Loading... Pool Cour…" at bounding box center [605, 319] width 1210 height 568
click at [375, 318] on div "Loading... Pool Courtyard Entry 1 Loading... Main Lounge 2 Loading... Pool Cour…" at bounding box center [605, 319] width 1210 height 568
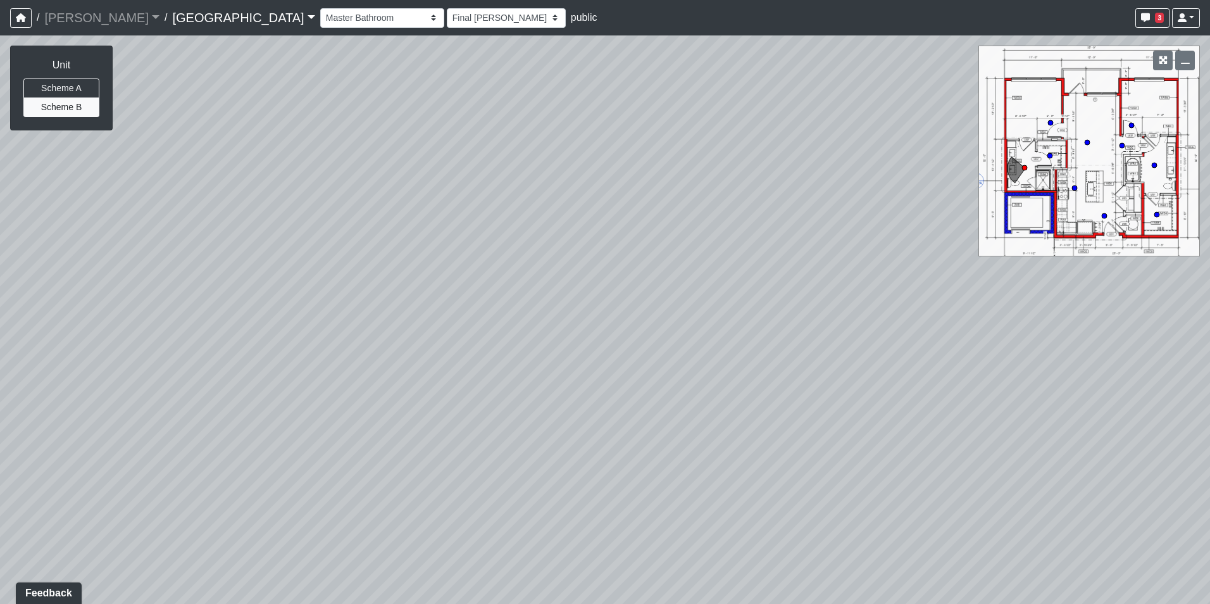
click at [543, 378] on div "Loading... Pool Courtyard Entry 1 Loading... Main Lounge 2 Loading... Pool Cour…" at bounding box center [605, 319] width 1210 height 568
click at [619, 542] on div "Loading... Pool Courtyard Entry 1 Loading... Main Lounge 2 Loading... Pool Cour…" at bounding box center [605, 319] width 1210 height 568
click at [414, 206] on div "Loading... Pool Courtyard Entry 1 Loading... Main Lounge 2 Loading... Pool Cour…" at bounding box center [605, 319] width 1210 height 568
click at [516, 206] on div "Loading... Pool Courtyard Entry 1 Loading... Main Lounge 2 Loading... Pool Cour…" at bounding box center [605, 319] width 1210 height 568
click at [399, 260] on div "Loading... Pool Courtyard Entry 1 Loading... Main Lounge 2 Loading... Pool Cour…" at bounding box center [605, 319] width 1210 height 568
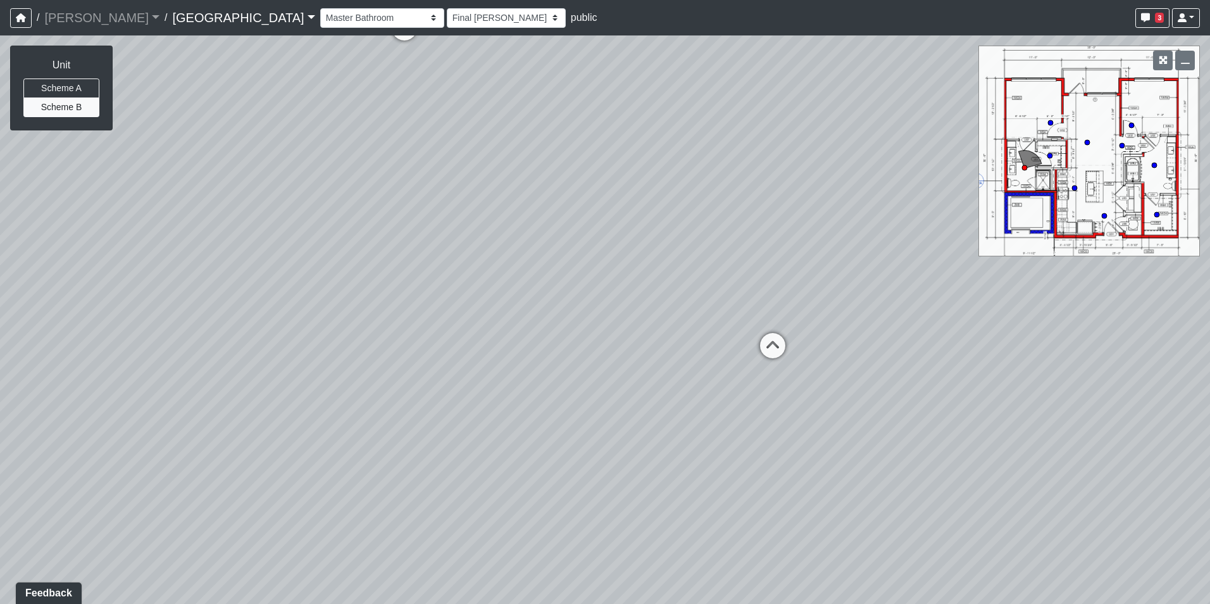
click at [457, 194] on div "Loading... Pool Courtyard Entry 1 Loading... Main Lounge 2 Loading... Pool Cour…" at bounding box center [605, 319] width 1210 height 568
click at [606, 432] on div "Loading... Pool Courtyard Entry 1 Loading... Main Lounge 2 Loading... Pool Cour…" at bounding box center [605, 319] width 1210 height 568
click at [525, 186] on div "Loading... Pool Courtyard Entry 1 Loading... Main Lounge 2 Loading... Pool Cour…" at bounding box center [605, 319] width 1210 height 568
click at [548, 208] on div "Loading... Pool Courtyard Entry 1 Loading... Main Lounge 2 Loading... Pool Cour…" at bounding box center [605, 319] width 1210 height 568
click at [672, 147] on div "Loading... Pool Courtyard Entry 1 Loading... Main Lounge 2 Loading... Pool Cour…" at bounding box center [605, 319] width 1210 height 568
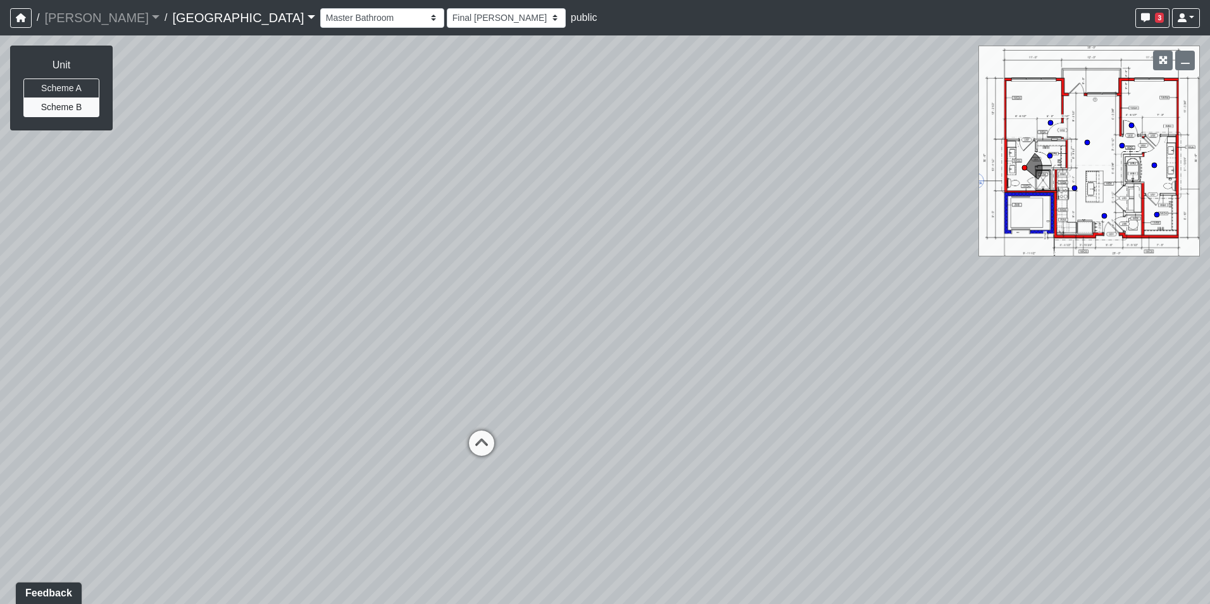
click at [949, 432] on div "Loading... Pool Courtyard Entry 1 Loading... Main Lounge 2 Loading... Pool Cour…" at bounding box center [605, 319] width 1210 height 568
click at [629, 464] on icon at bounding box center [626, 472] width 38 height 38
select select "4q7urPgNCHHzSLu2Wxx6Fe"
select select "h3ebyGk32eUmSzz99H473o"
click at [692, 480] on div "Loading... Pool Courtyard Entry 1 Loading... Main Lounge 2 Loading... Pool Cour…" at bounding box center [605, 319] width 1210 height 568
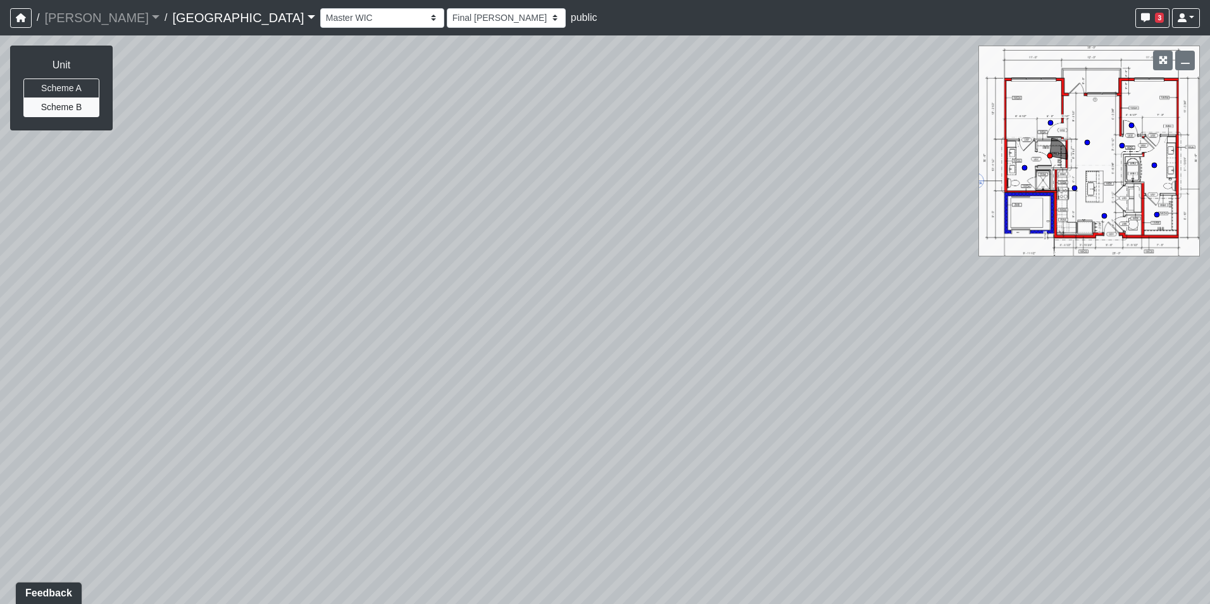
click at [744, 530] on div "Loading... Pool Courtyard Entry 1 Loading... Main Lounge 2 Loading... Pool Cour…" at bounding box center [605, 319] width 1210 height 568
click at [1066, 431] on div "Loading... Pool Courtyard Entry 1 Loading... Main Lounge 2 Loading... Pool Cour…" at bounding box center [605, 319] width 1210 height 568
click at [879, 221] on div "Loading... Pool Courtyard Entry 1 Loading... Main Lounge 2 Loading... Pool Cour…" at bounding box center [605, 319] width 1210 height 568
click at [887, 168] on div "Loading... Pool Courtyard Entry 1 Loading... Main Lounge 2 Loading... Pool Cour…" at bounding box center [605, 319] width 1210 height 568
click at [869, 156] on div "Loading... Pool Courtyard Entry 1 Loading... Main Lounge 2 Loading... Pool Cour…" at bounding box center [605, 319] width 1210 height 568
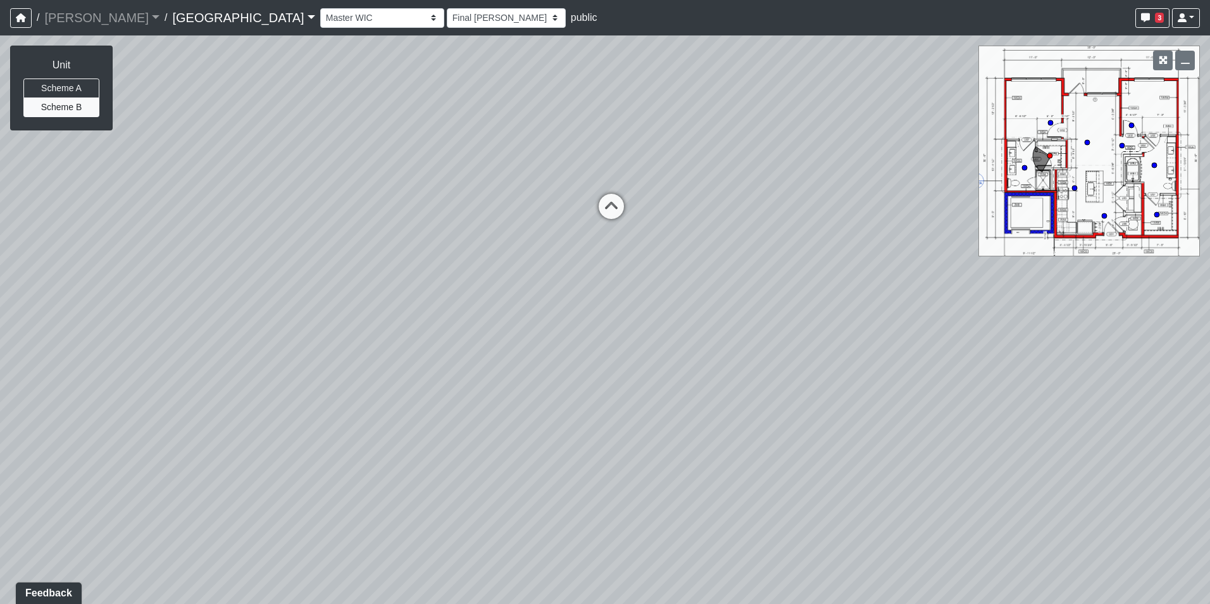
click at [648, 329] on div "Loading... Pool Courtyard Entry 1 Loading... Main Lounge 2 Loading... Pool Cour…" at bounding box center [605, 319] width 1210 height 568
click at [601, 202] on icon at bounding box center [608, 209] width 38 height 38
select select "heoze6yHsC76N9uuuCP4zz"
select select "h3ebyGk32eUmSzz99H473o"
click at [264, 262] on div "Loading... Pool Courtyard Entry 1 Loading... Main Lounge 2 Loading... Pool Cour…" at bounding box center [605, 319] width 1210 height 568
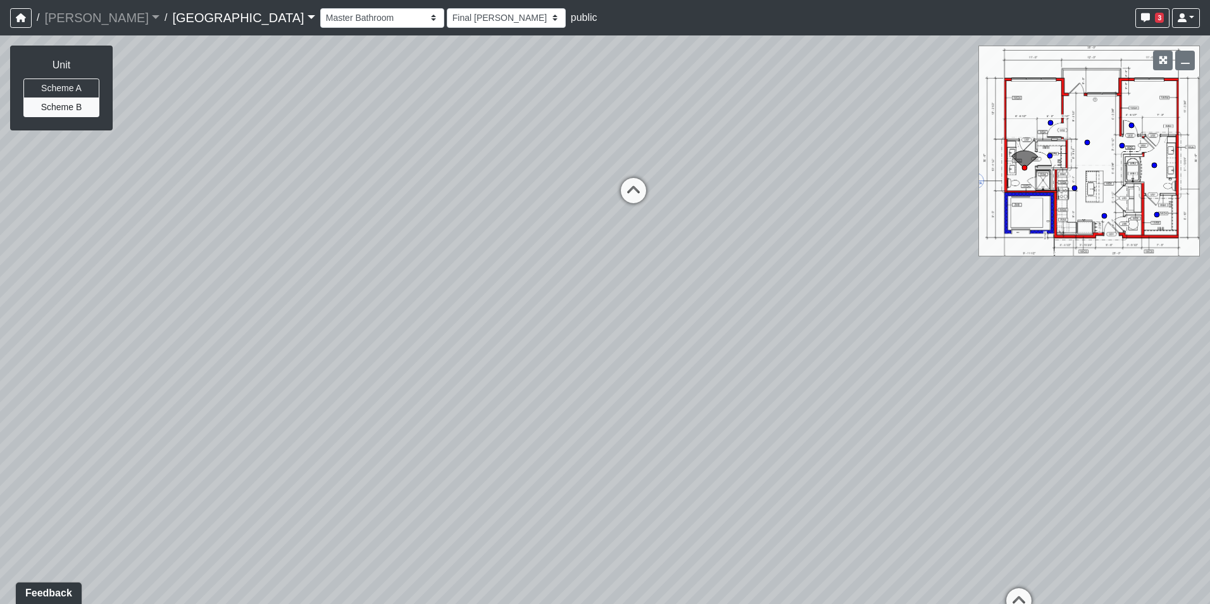
click at [305, 299] on div "Loading... Pool Courtyard Entry 1 Loading... Main Lounge 2 Loading... Pool Cour…" at bounding box center [605, 319] width 1210 height 568
click at [625, 195] on icon at bounding box center [635, 197] width 38 height 38
select select "f211xmC5TC7Xv7ovf5YmXR"
select select "h3ebyGk32eUmSzz99H473o"
click at [0, 209] on html "/ [PERSON_NAME] Loading... / [GEOGRAPHIC_DATA] [GEOGRAPHIC_DATA] Loading... [GE…" at bounding box center [605, 302] width 1210 height 604
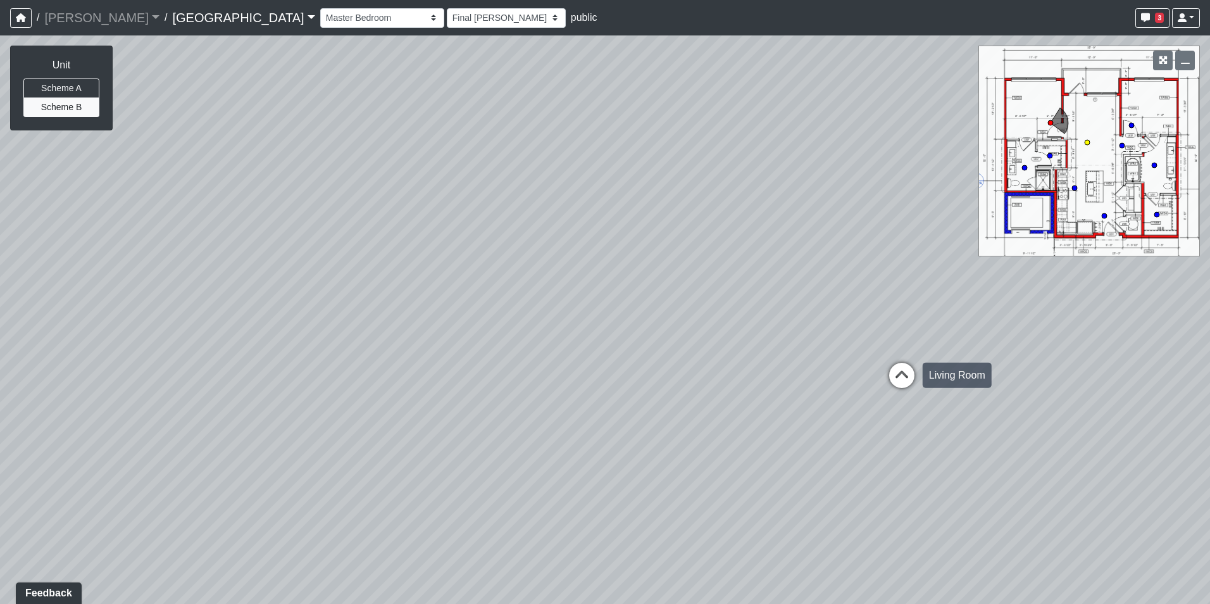
click at [895, 375] on icon at bounding box center [902, 382] width 38 height 38
select select "7iqWAbmHxPxcsY4sPr4aCz"
select select "h3ebyGk32eUmSzz99H473o"
click at [451, 297] on div "Loading... Pool Courtyard Entry 1 Loading... Main Lounge 2 Loading... Pool Cour…" at bounding box center [605, 319] width 1210 height 568
click at [1019, 376] on icon at bounding box center [1026, 383] width 38 height 38
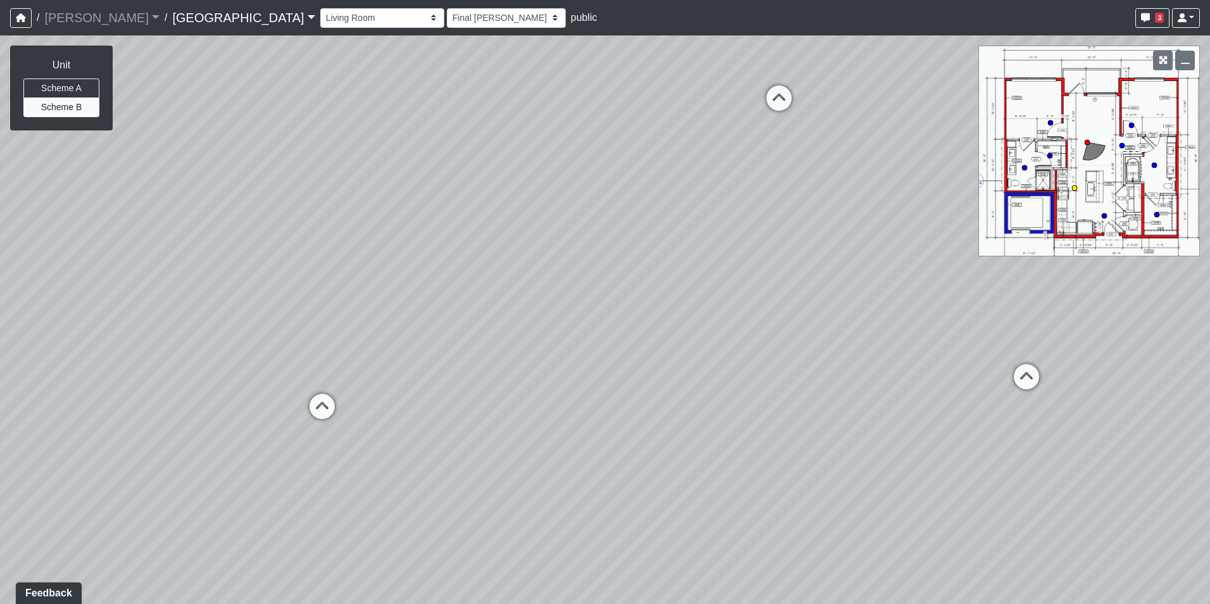
select select "bkYVdsJMV4C2cUzTaWjFsq"
select select "h3ebyGk32eUmSzz99H473o"
click at [633, 451] on div "Loading... Pool Courtyard Entry 1 Loading... Main Lounge 2 Loading... Pool Cour…" at bounding box center [605, 319] width 1210 height 568
click at [427, 361] on div "Loading... Pool Courtyard Entry 1 Loading... Main Lounge 2 Loading... Pool Cour…" at bounding box center [605, 319] width 1210 height 568
click at [354, 322] on div "Loading... Pool Courtyard Entry 1 Loading... Main Lounge 2 Loading... Pool Cour…" at bounding box center [605, 319] width 1210 height 568
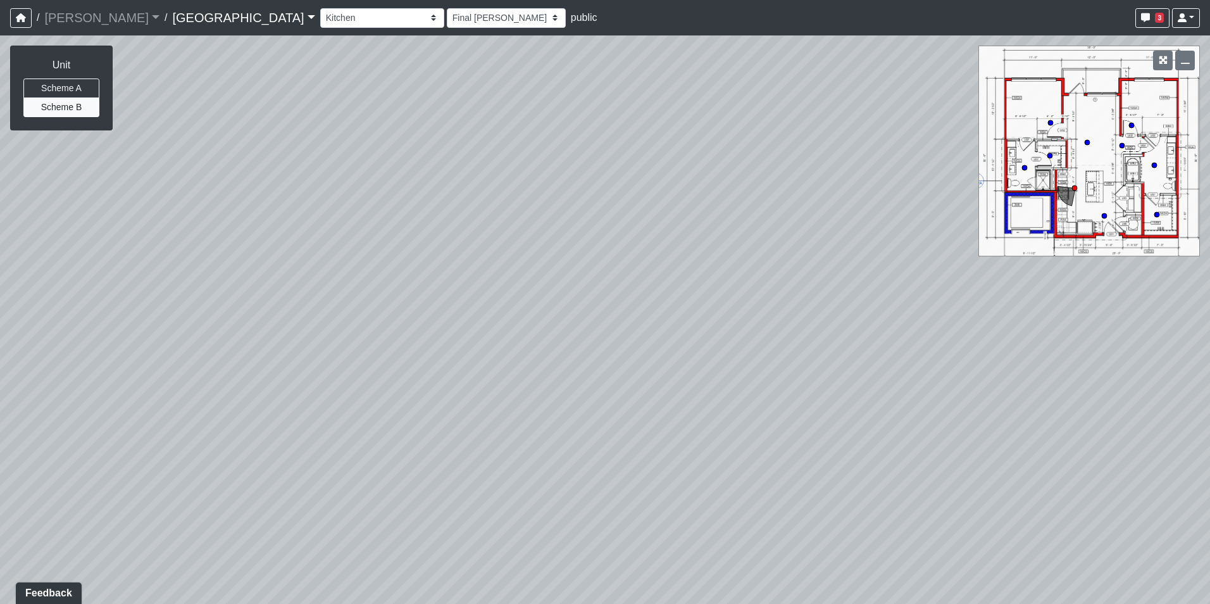
click at [992, 397] on div "Loading... Pool Courtyard Entry 1 Loading... Main Lounge 2 Loading... Pool Cour…" at bounding box center [605, 319] width 1210 height 568
